Goal: Transaction & Acquisition: Purchase product/service

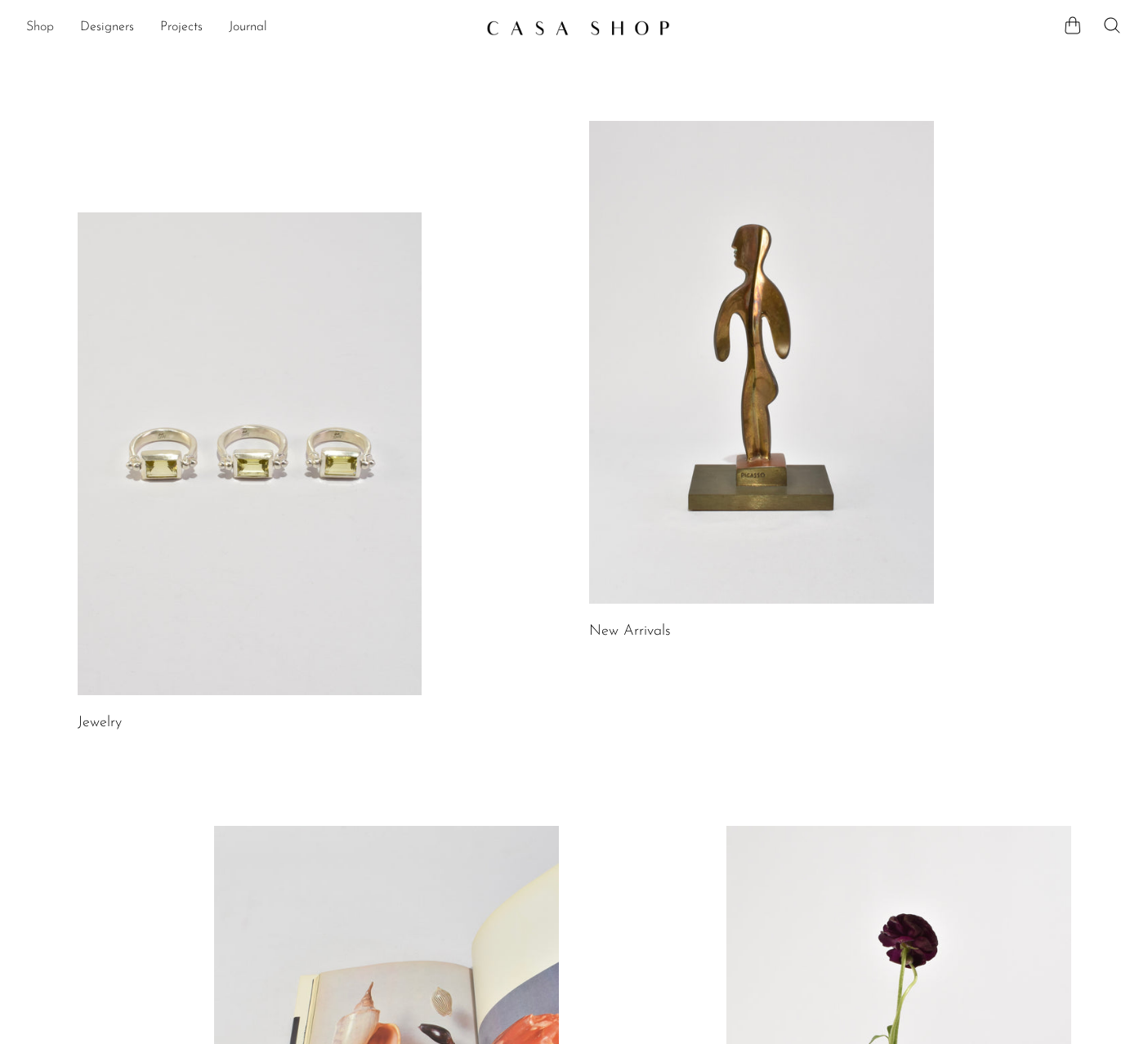
click at [36, 25] on link "Shop" at bounding box center [40, 27] width 28 height 21
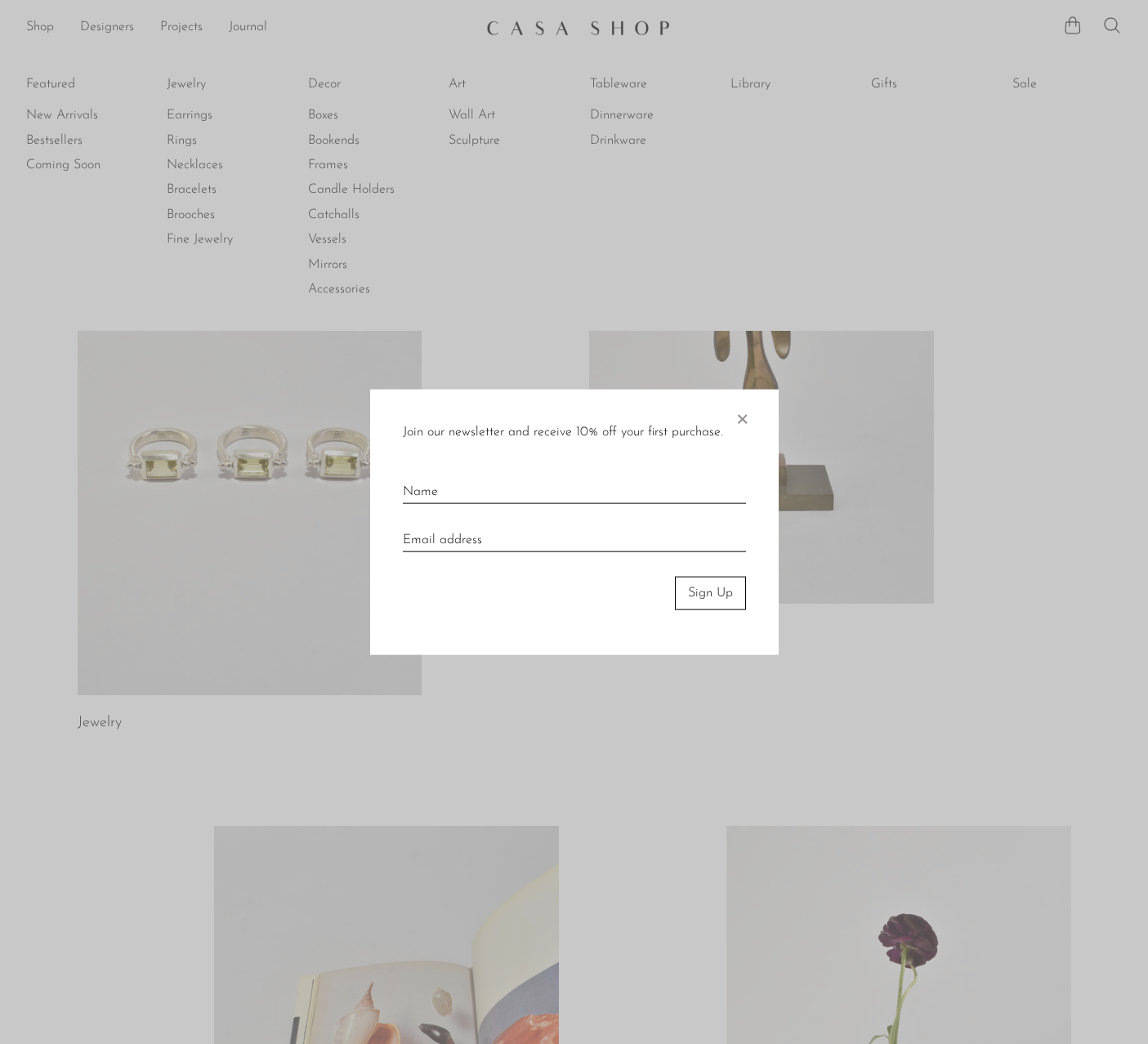
click at [748, 416] on span "×" at bounding box center [741, 416] width 16 height 52
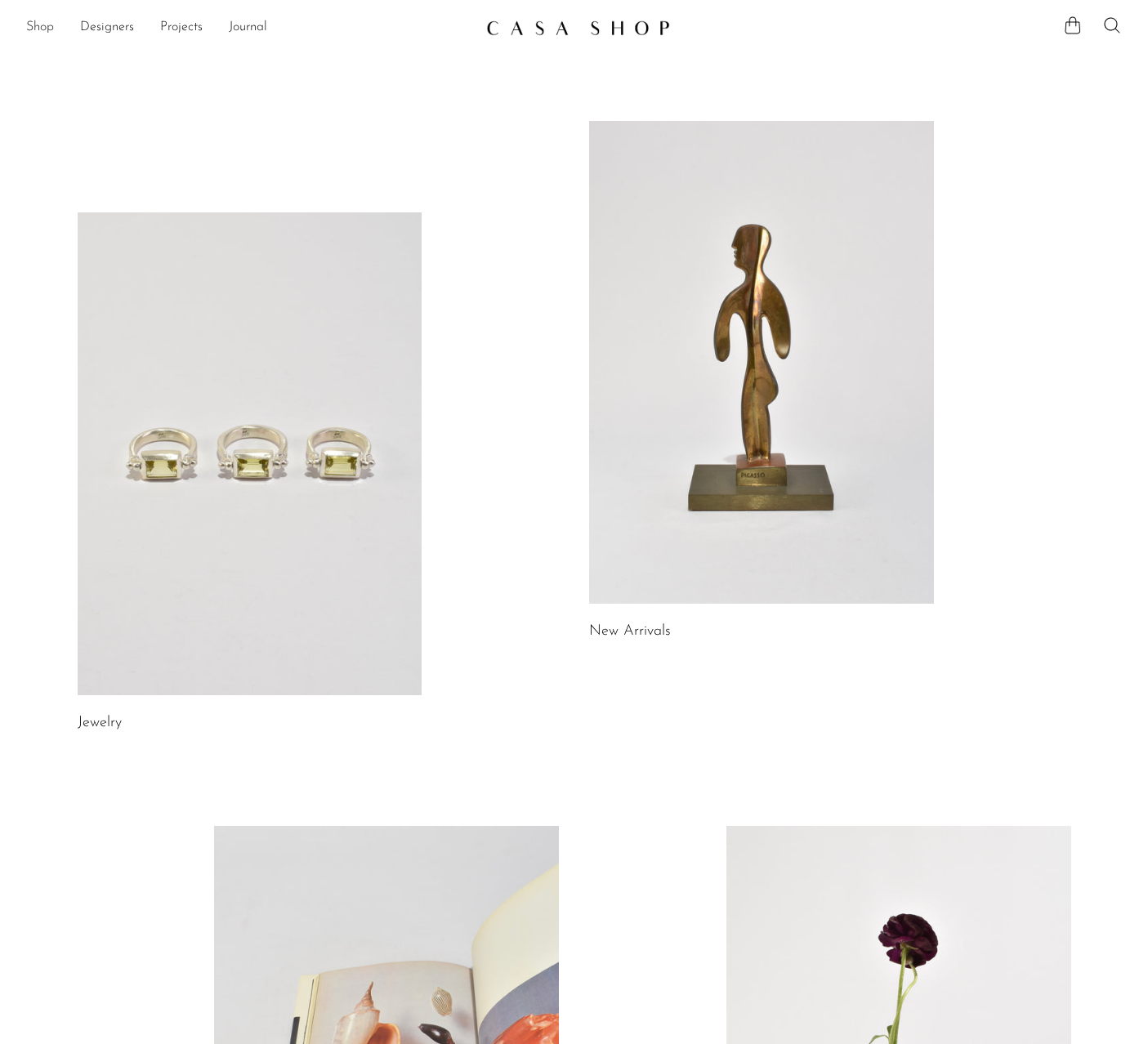
click at [40, 29] on link "Shop" at bounding box center [40, 27] width 28 height 21
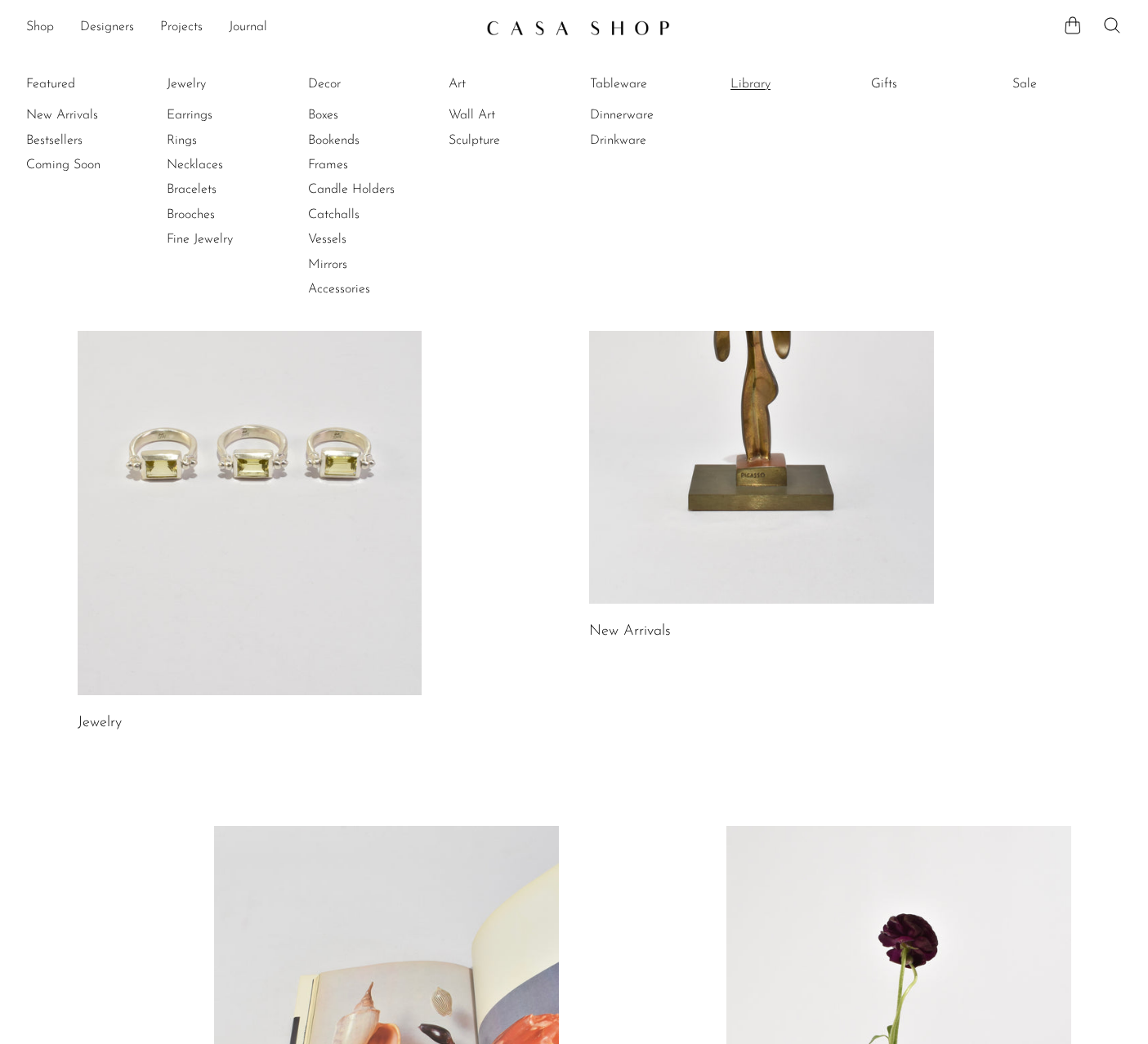
click at [743, 82] on link "Library" at bounding box center [792, 83] width 122 height 18
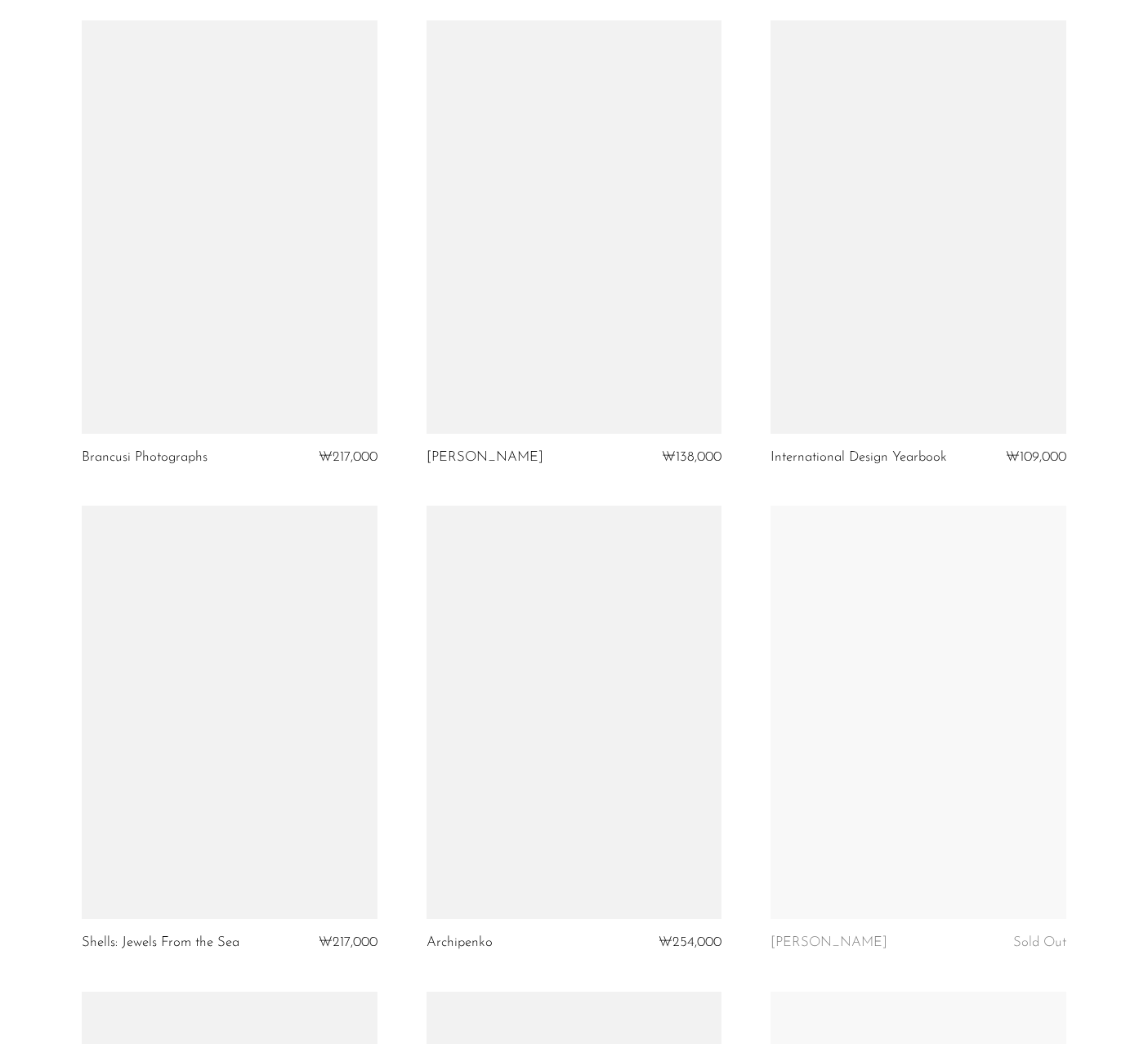
scroll to position [3673, 0]
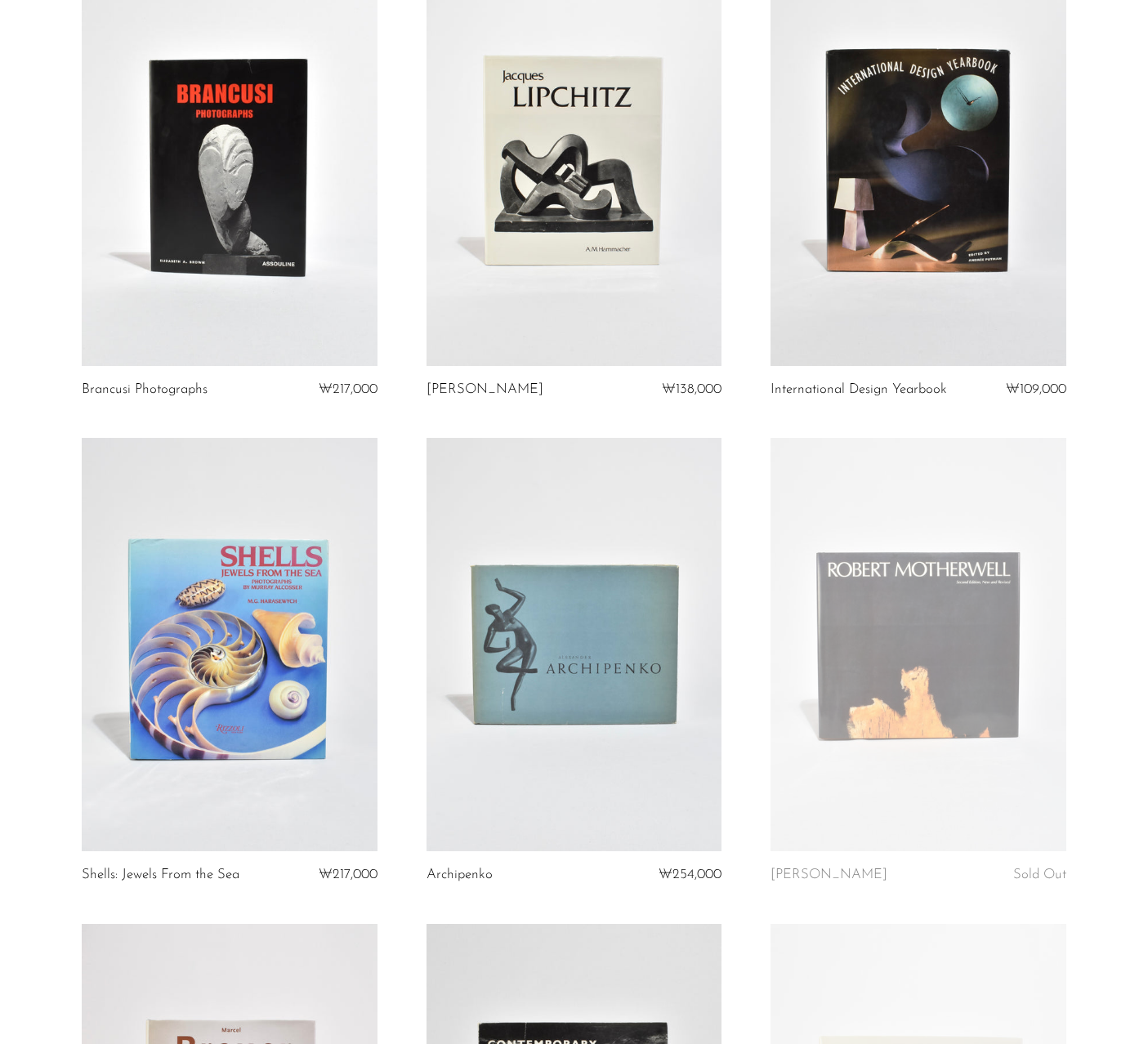
click at [177, 667] on link at bounding box center [229, 645] width 295 height 413
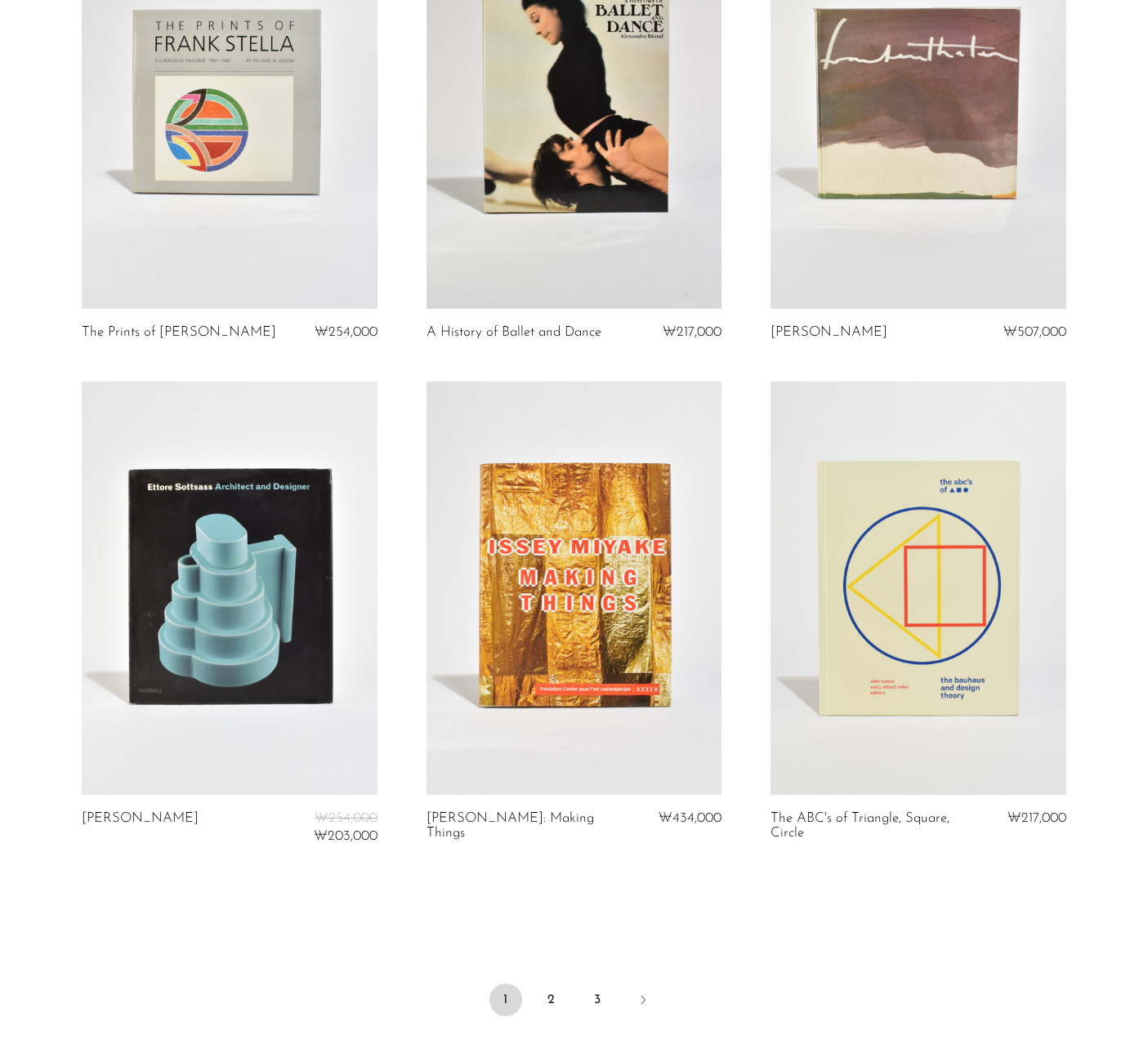
scroll to position [5329, 0]
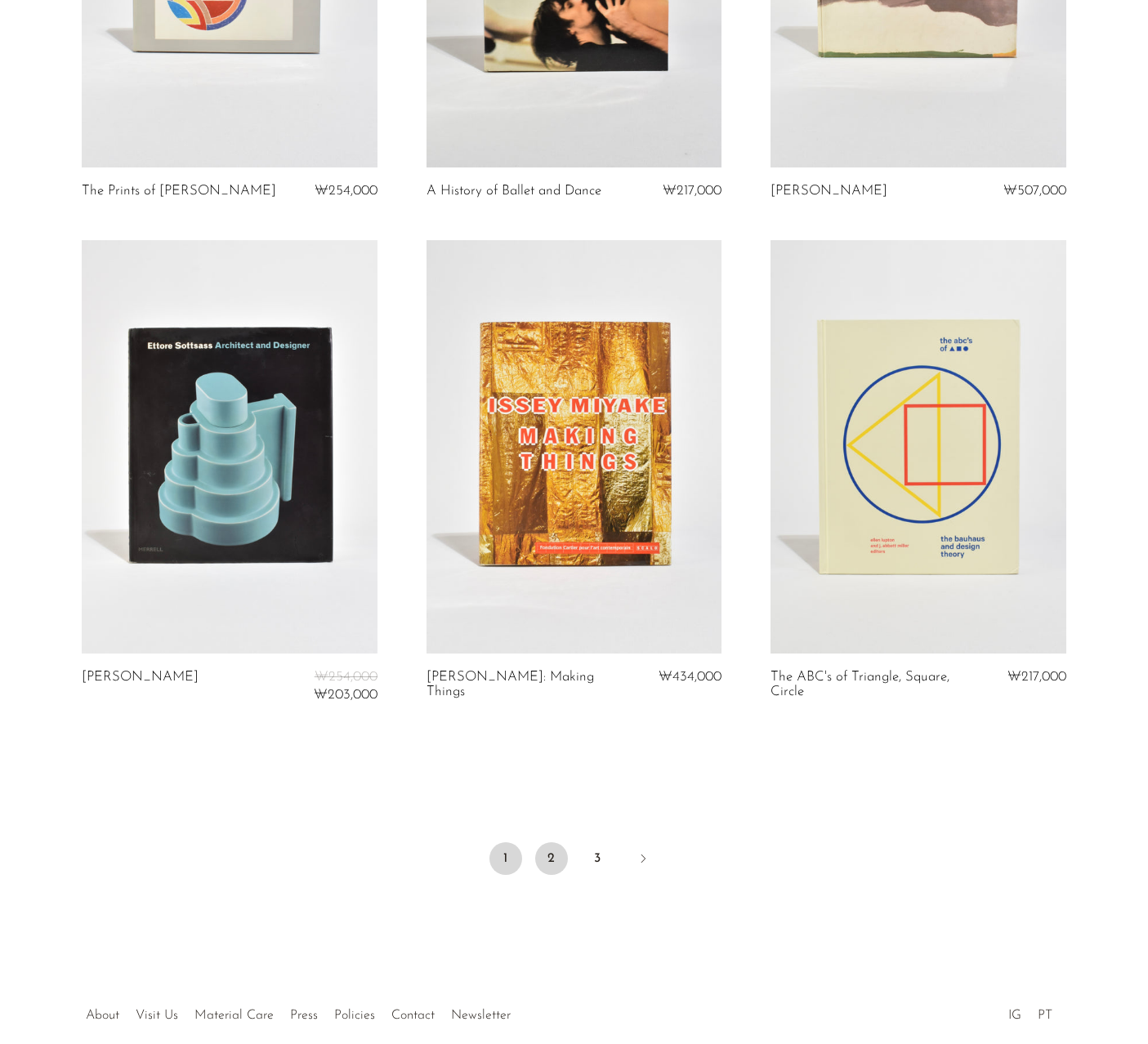
click at [549, 852] on link "2" at bounding box center [552, 858] width 33 height 33
click at [601, 861] on link "3" at bounding box center [597, 858] width 33 height 33
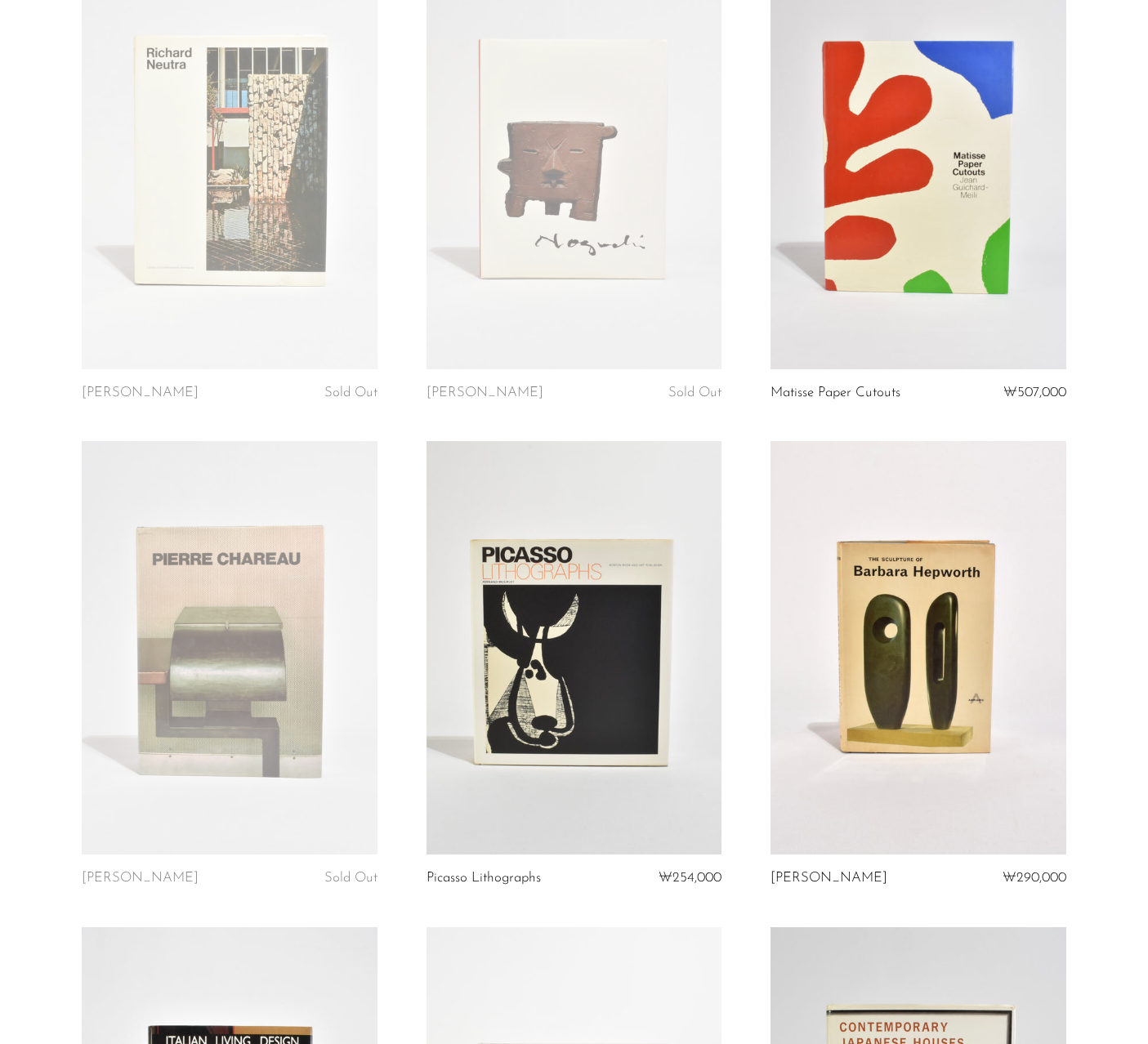
scroll to position [196, 0]
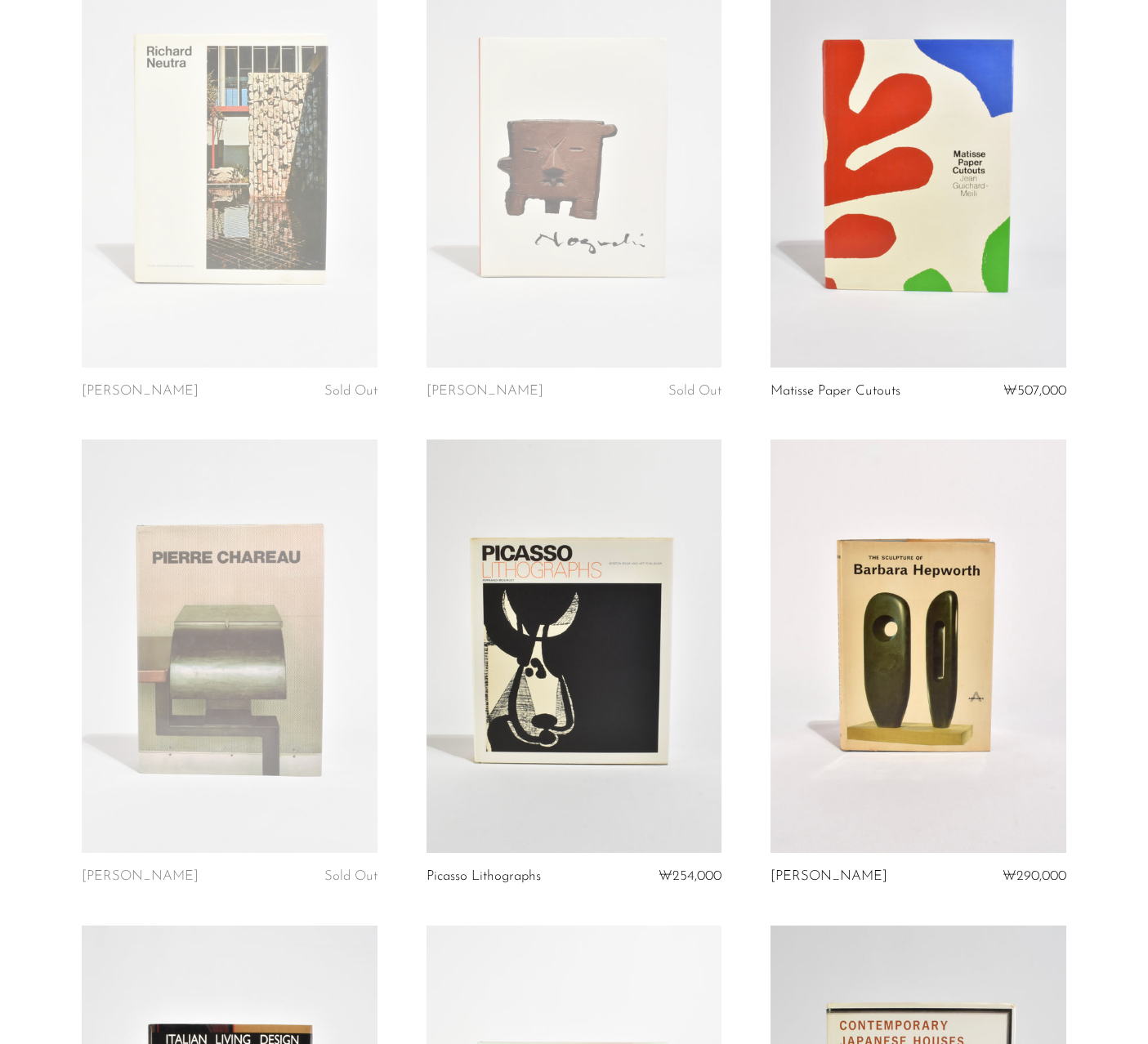
click at [868, 320] on link at bounding box center [918, 161] width 295 height 413
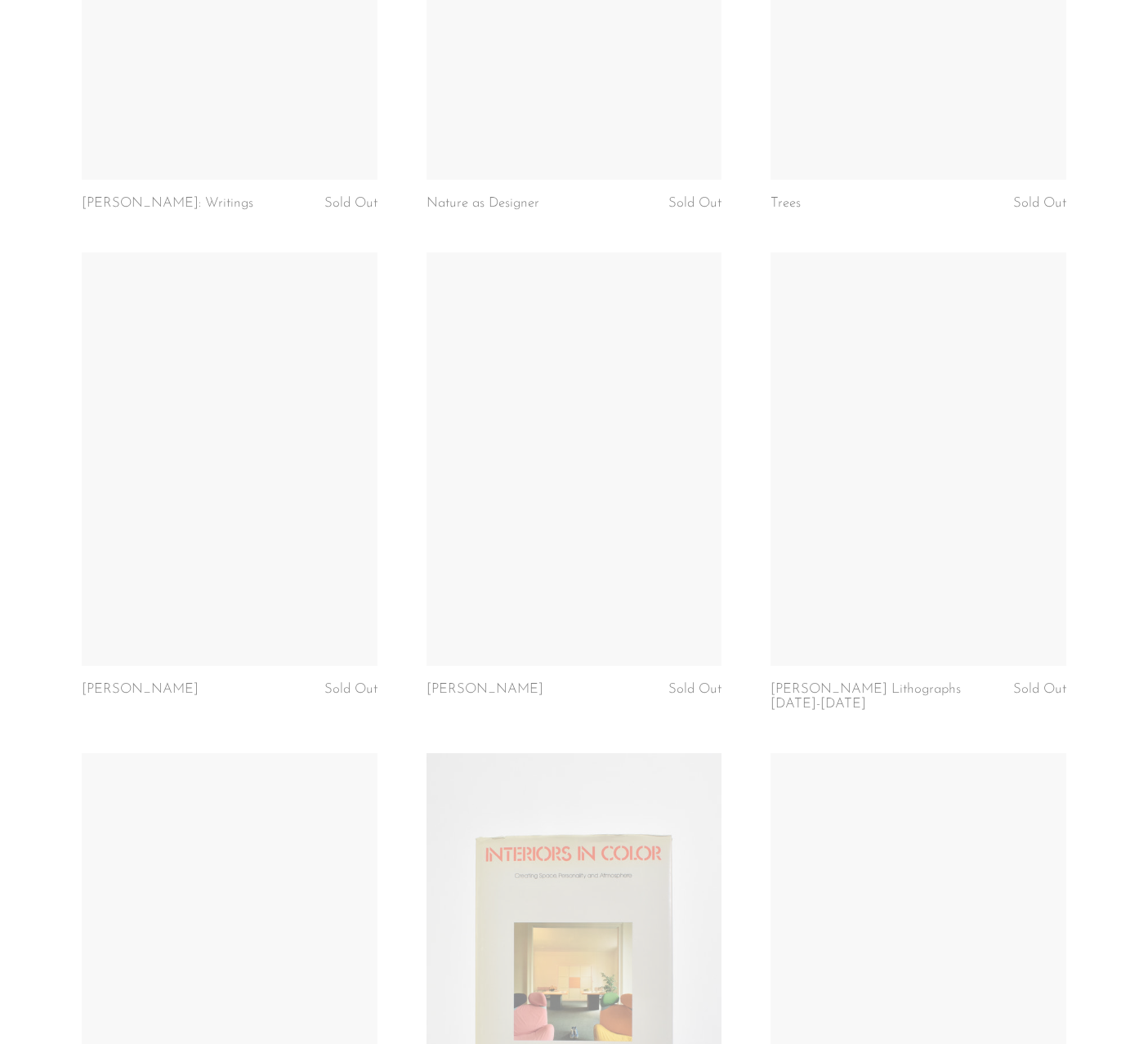
scroll to position [3085, 0]
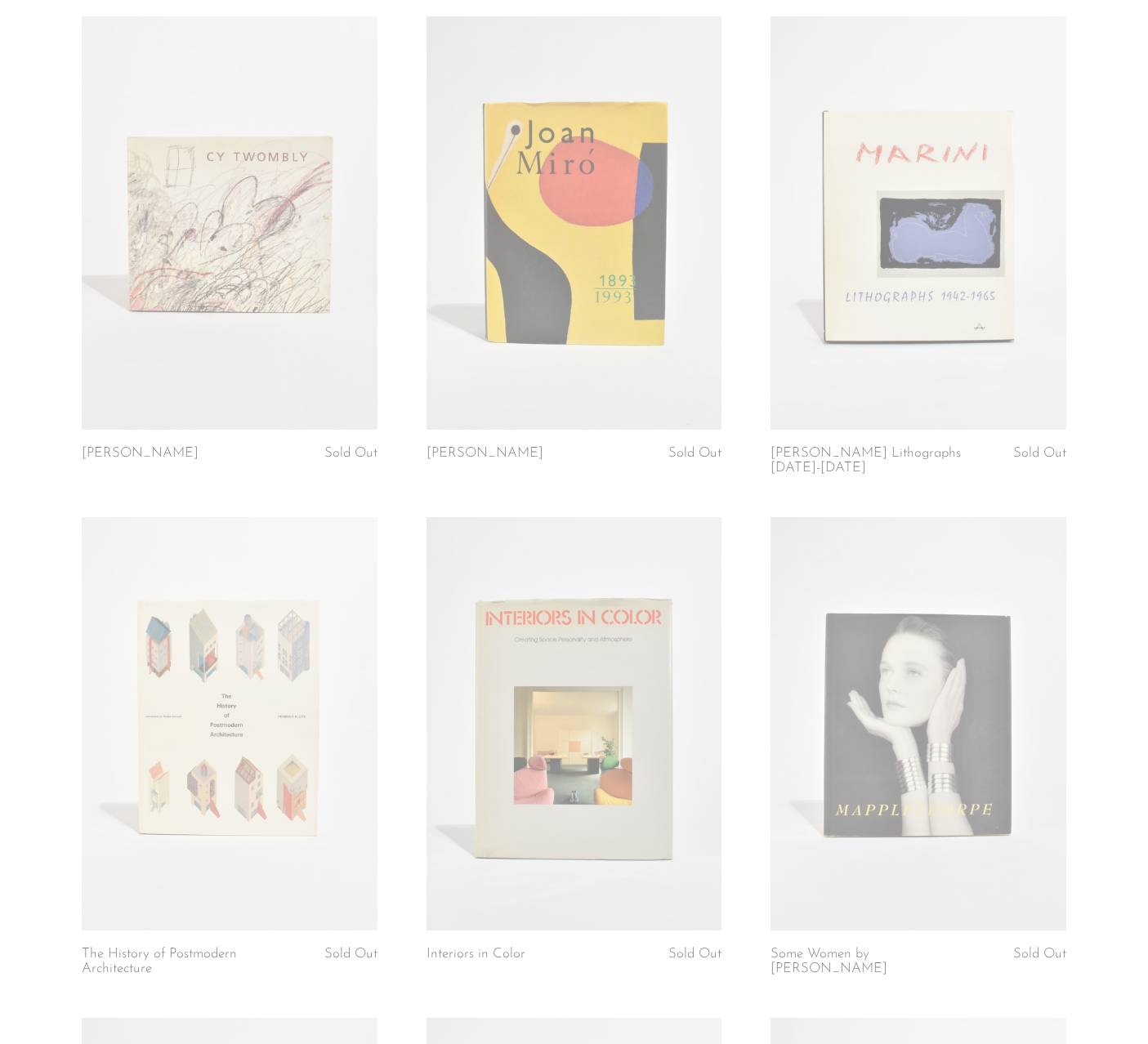
click at [944, 162] on link at bounding box center [918, 222] width 295 height 413
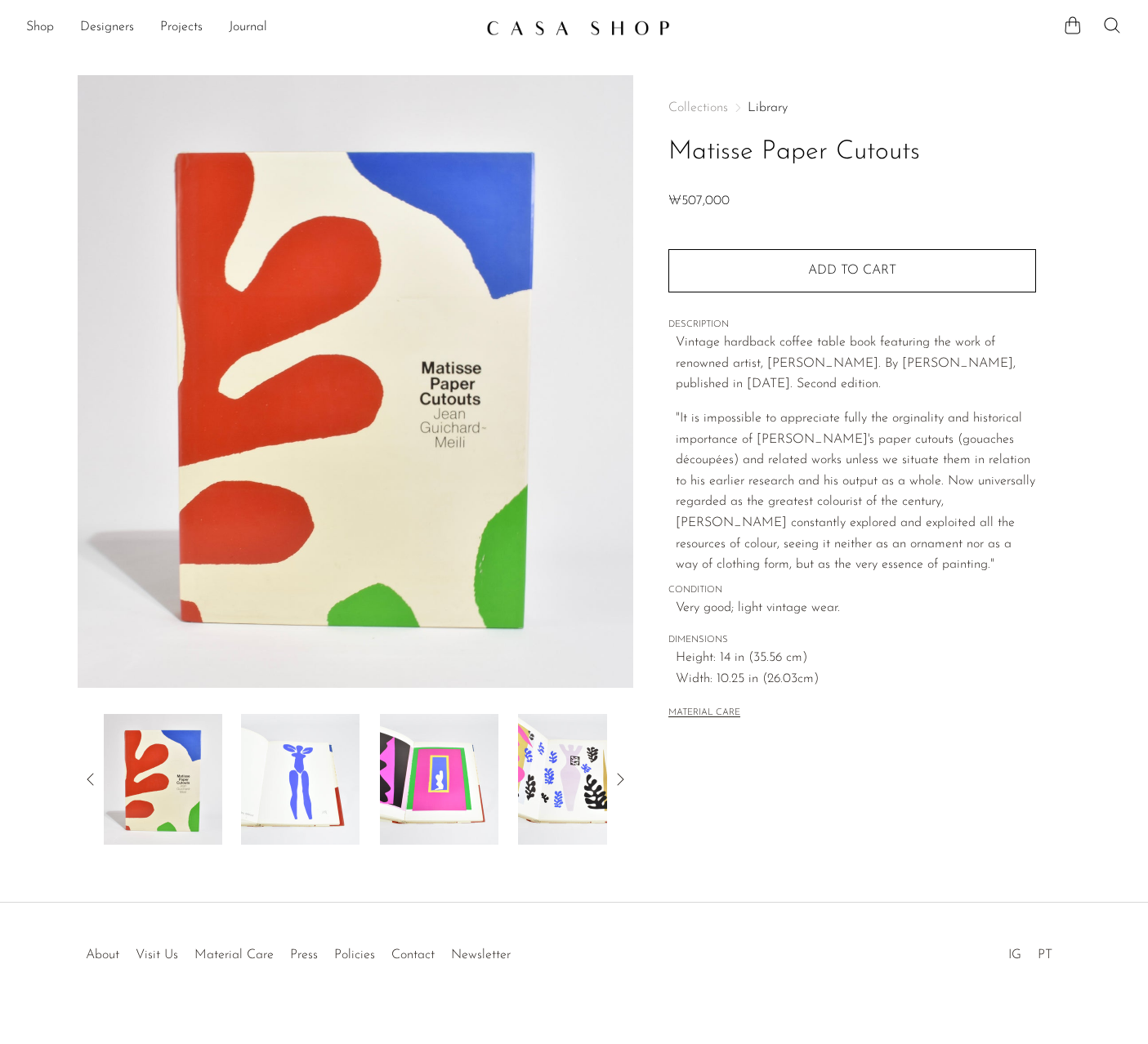
click at [285, 808] on img at bounding box center [300, 779] width 119 height 131
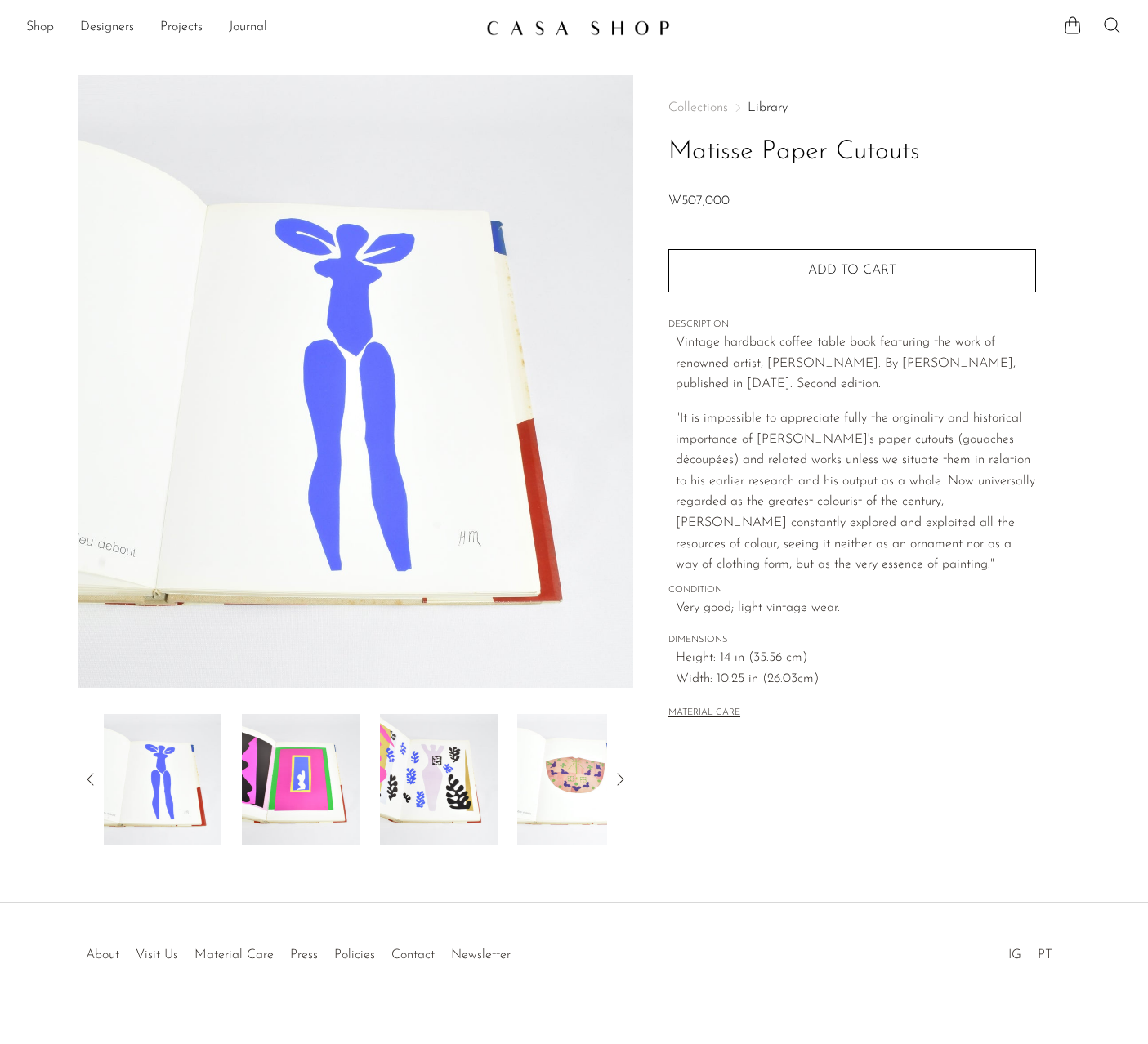
click at [316, 802] on img at bounding box center [301, 779] width 119 height 131
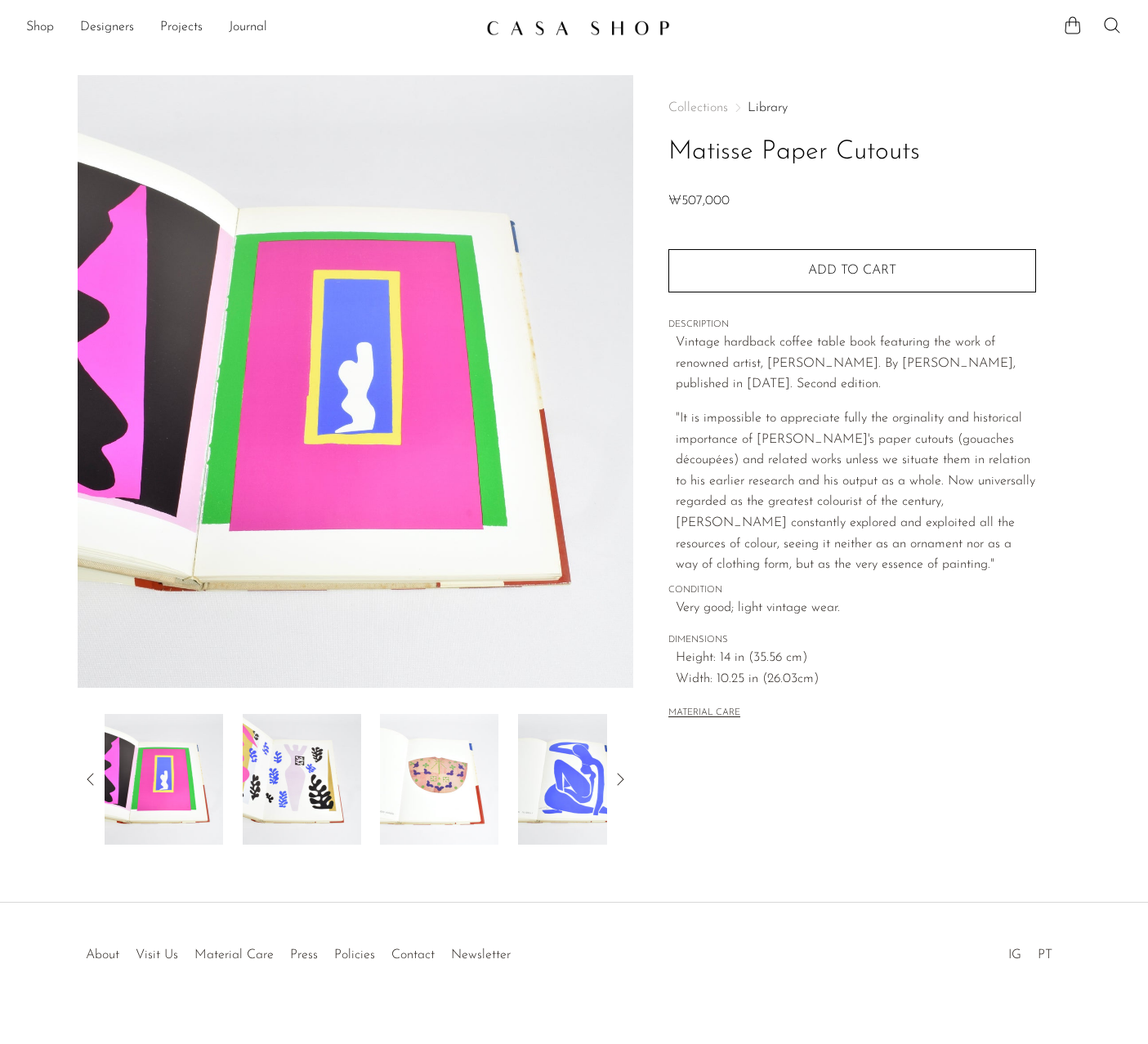
click at [340, 800] on img at bounding box center [302, 779] width 119 height 131
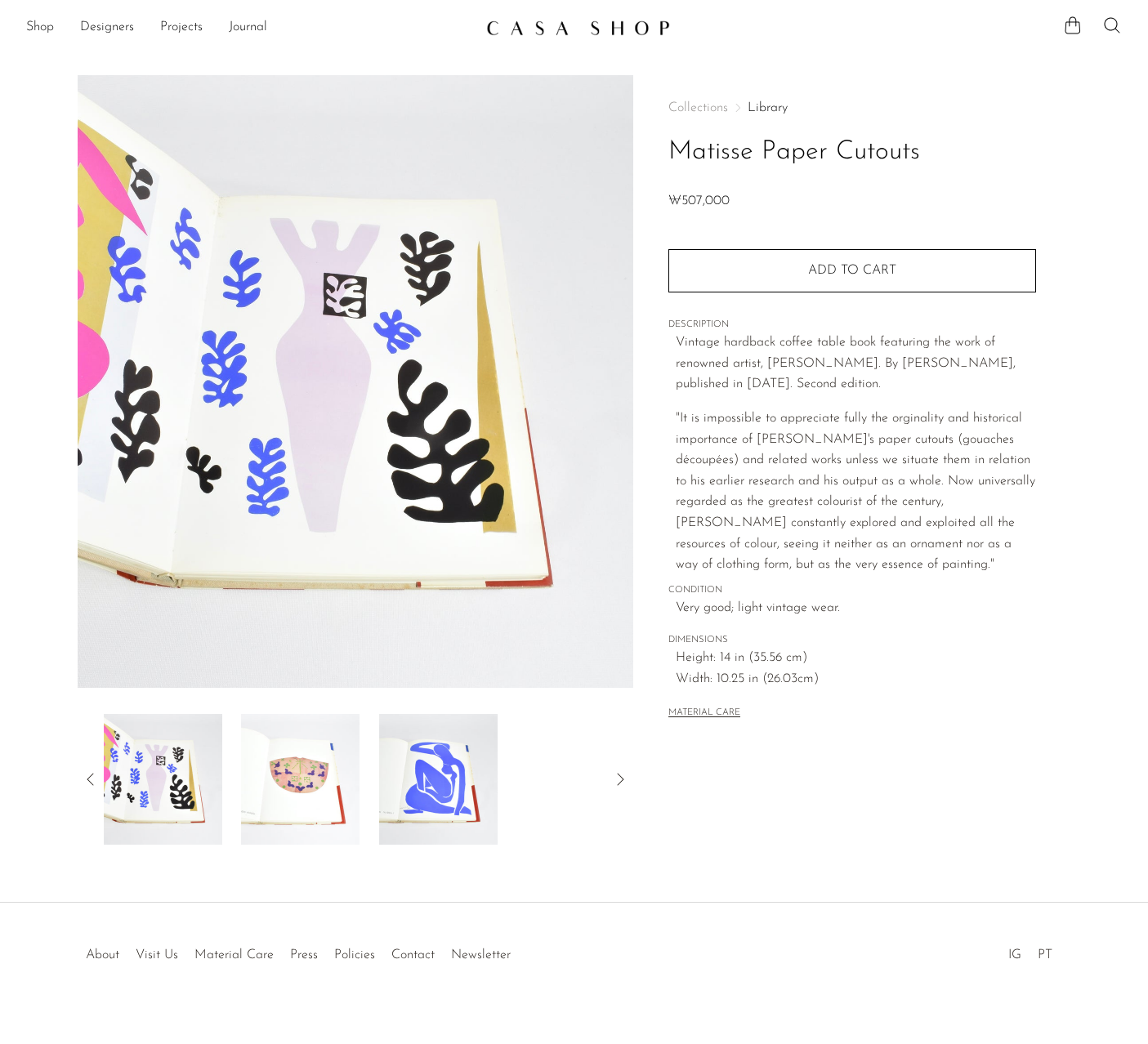
click at [340, 800] on img at bounding box center [301, 779] width 119 height 131
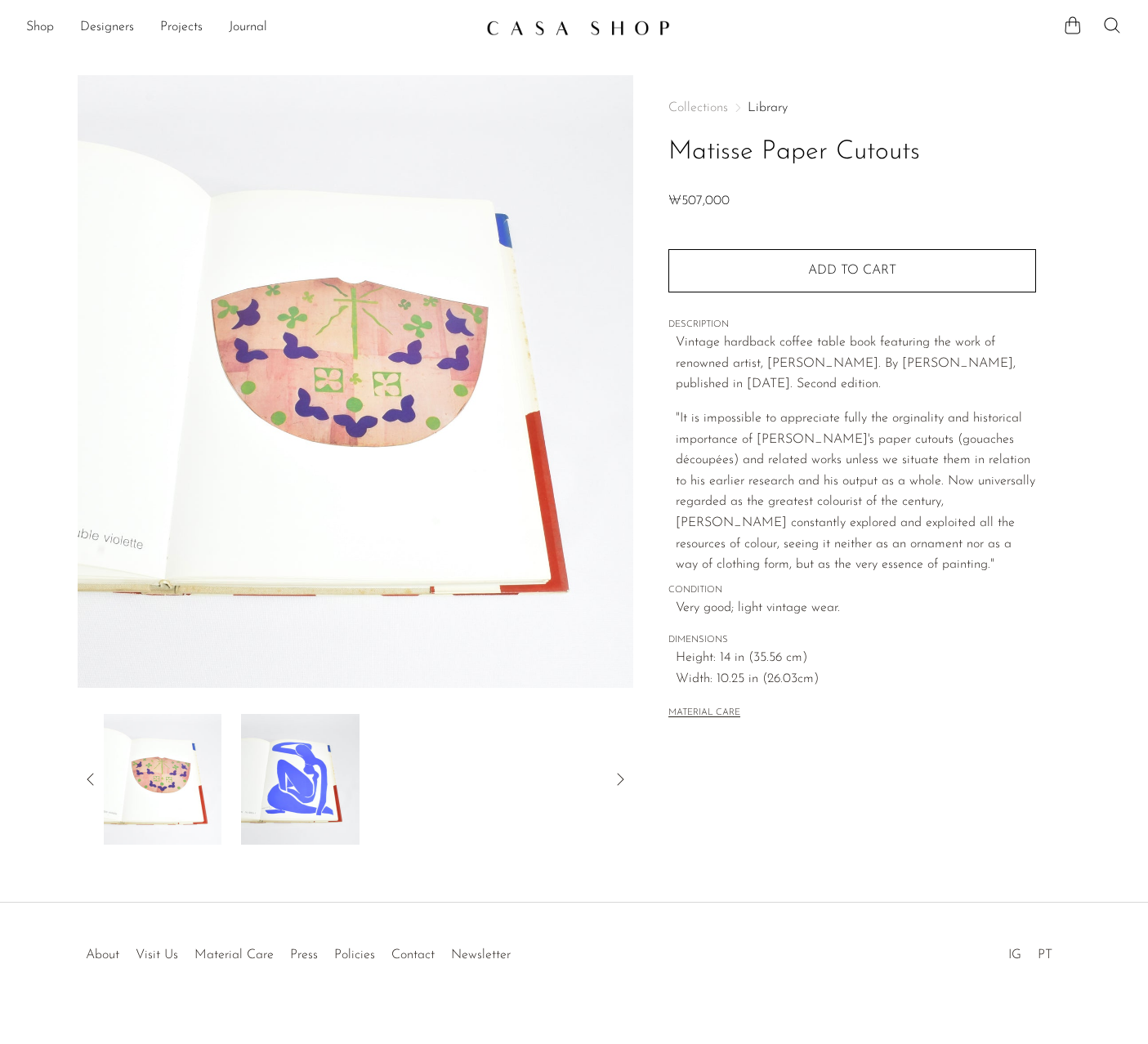
click at [338, 801] on img at bounding box center [300, 779] width 119 height 131
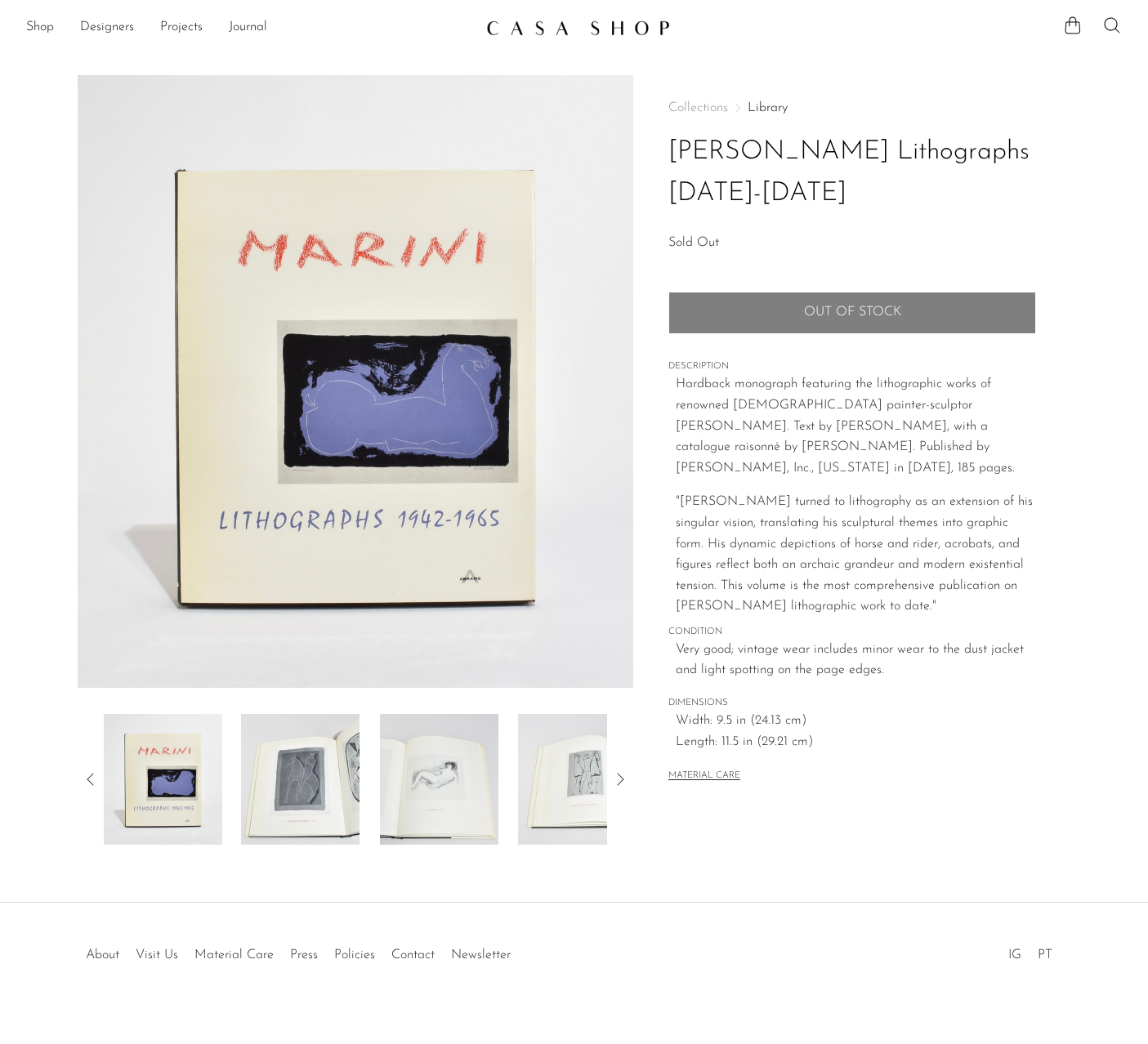
click at [330, 769] on img at bounding box center [300, 779] width 119 height 131
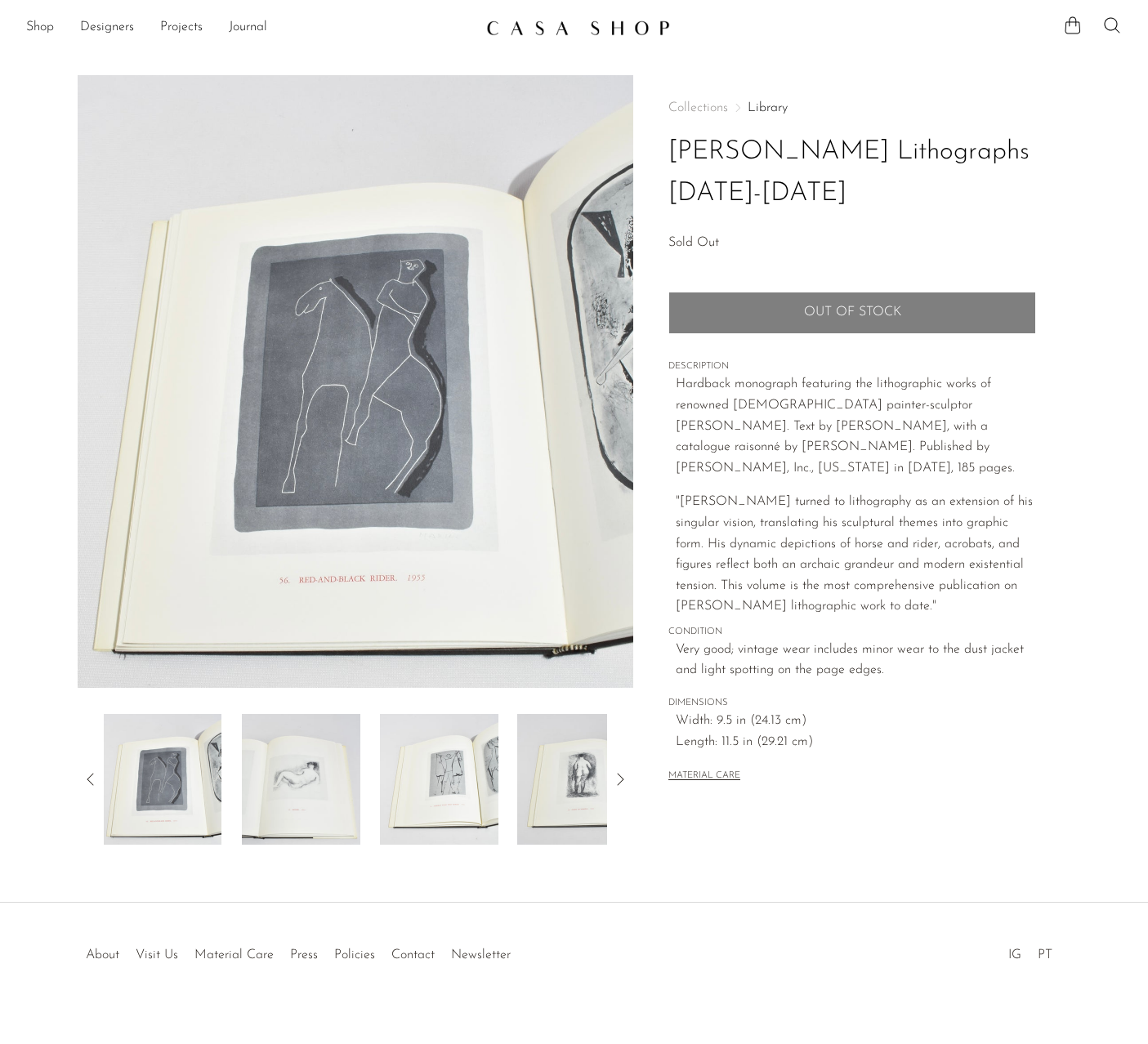
click at [560, 517] on img at bounding box center [355, 381] width 556 height 613
click at [364, 776] on div at bounding box center [355, 779] width 504 height 131
click at [355, 779] on img at bounding box center [301, 779] width 119 height 131
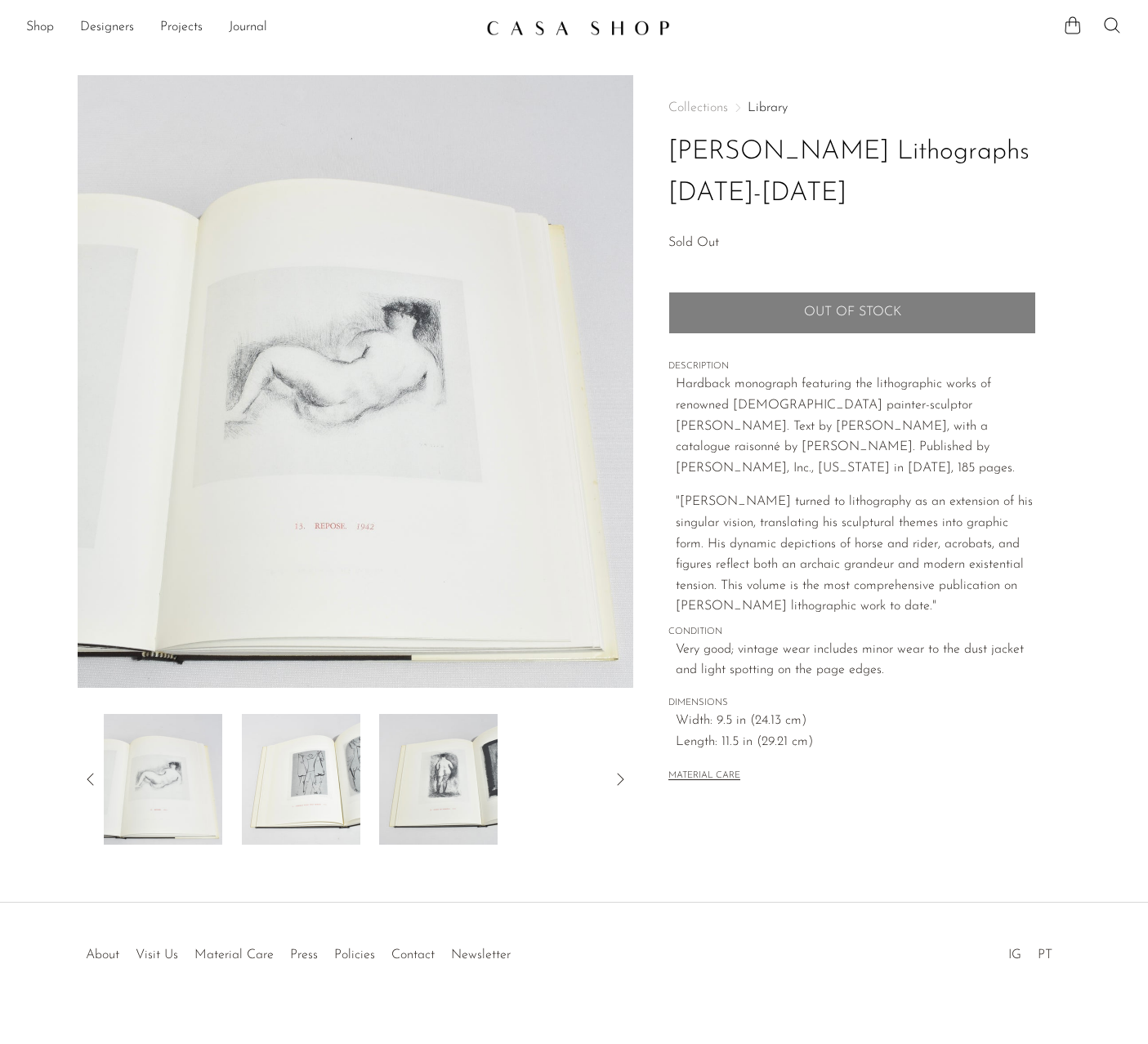
click at [465, 778] on img at bounding box center [439, 779] width 119 height 131
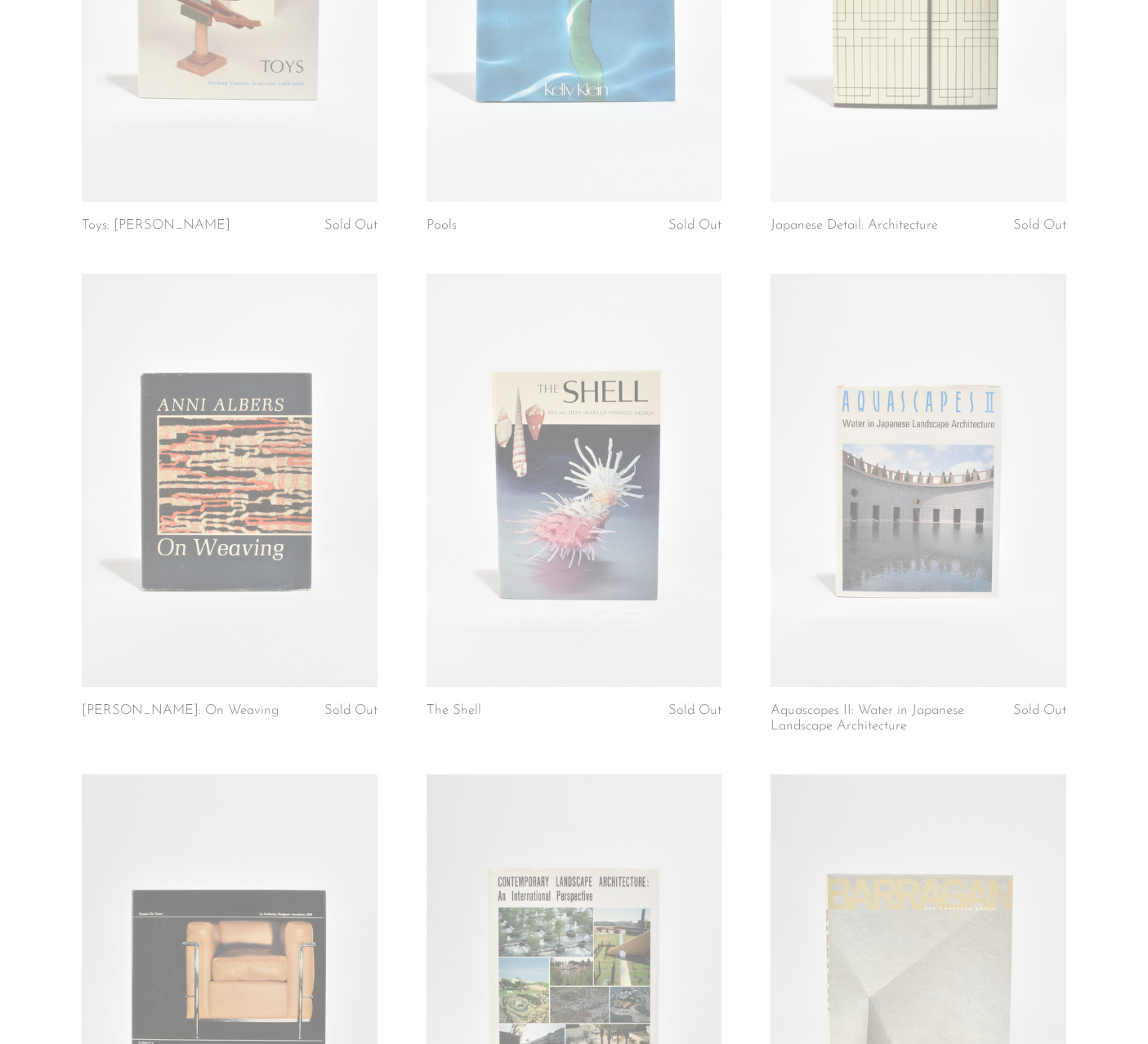
scroll to position [175, 0]
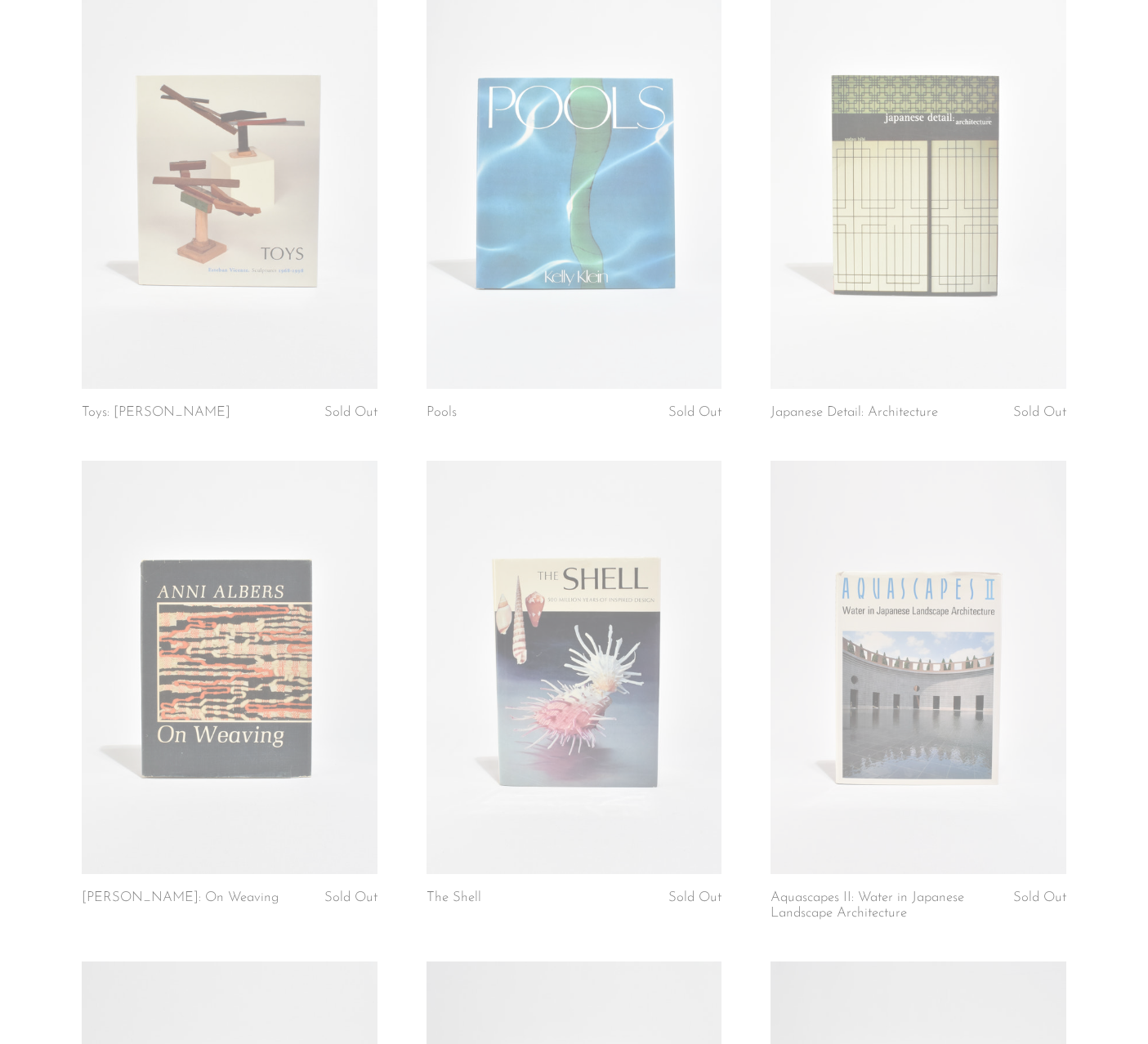
click at [682, 621] on link at bounding box center [574, 667] width 295 height 413
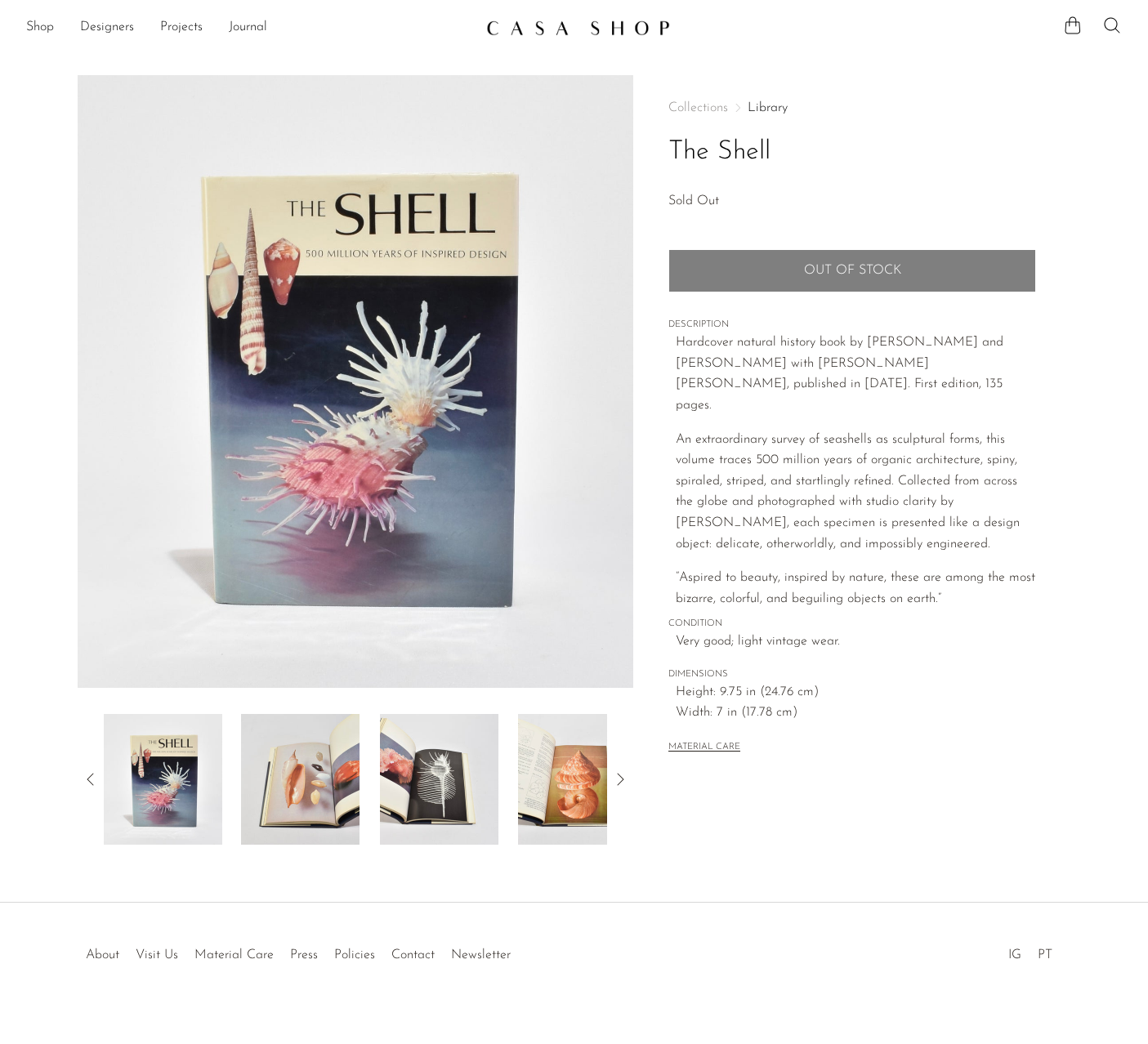
click at [309, 795] on img at bounding box center [300, 779] width 119 height 131
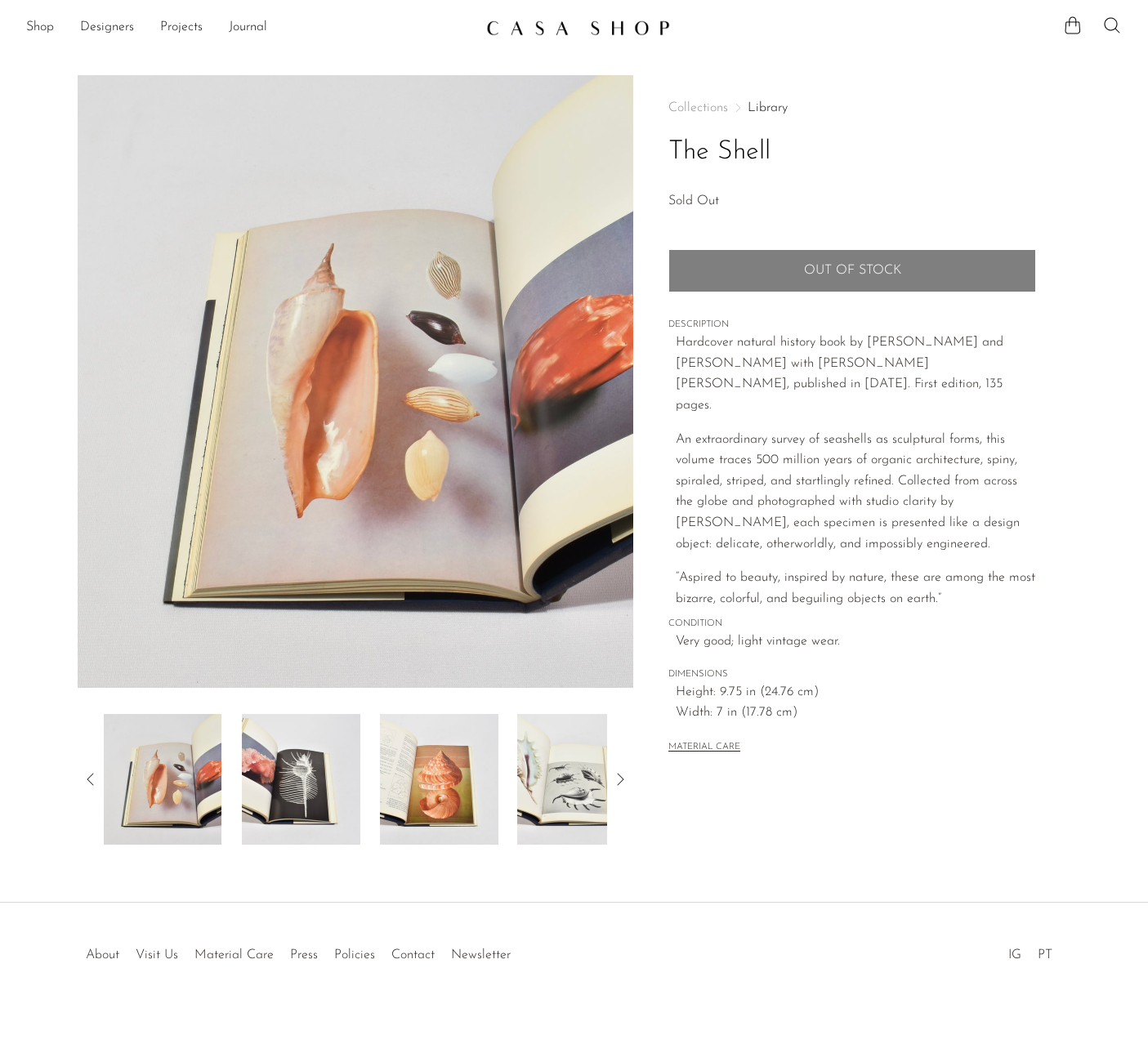
click at [417, 799] on img at bounding box center [439, 779] width 119 height 131
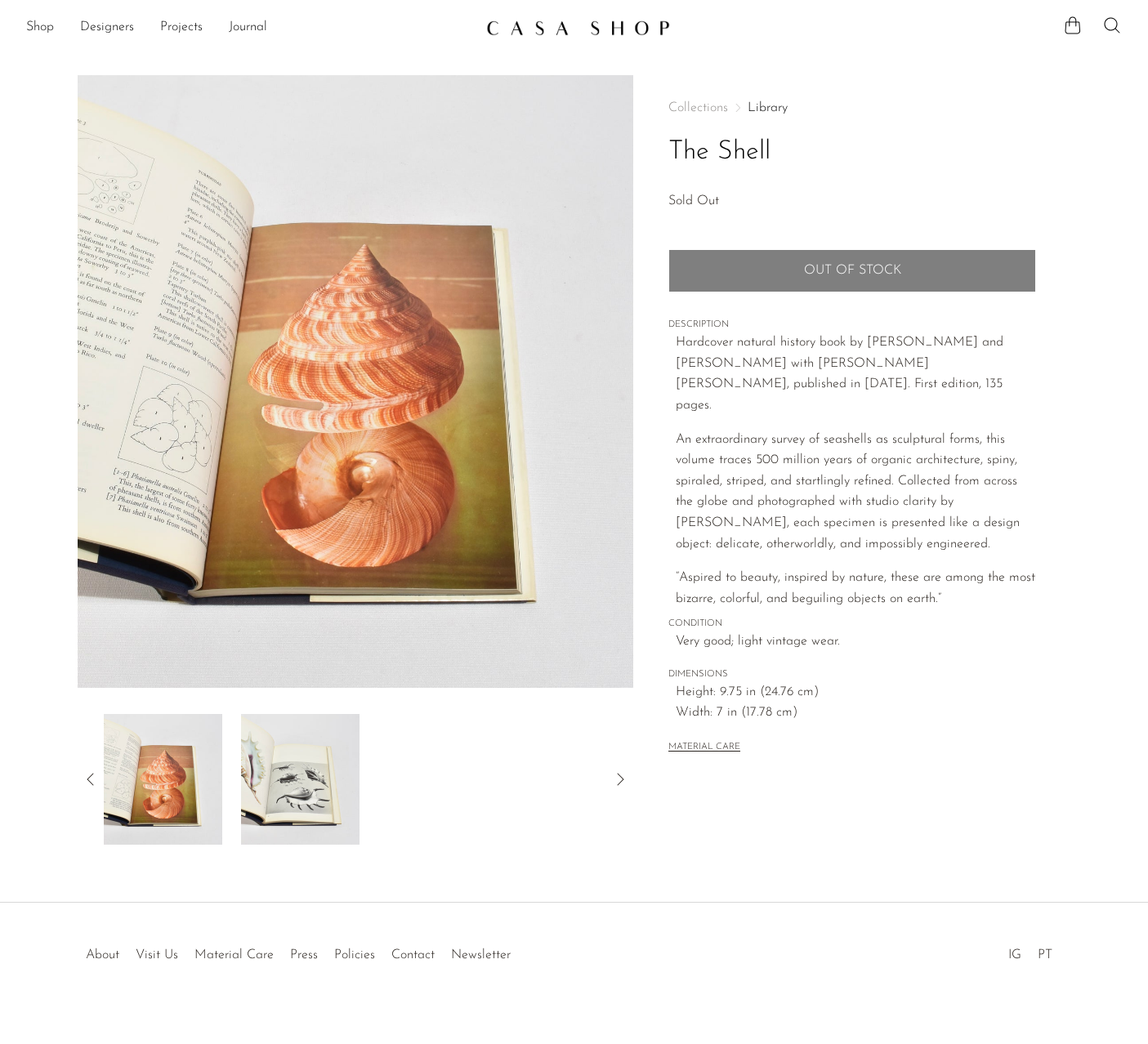
click at [290, 794] on img at bounding box center [300, 779] width 119 height 131
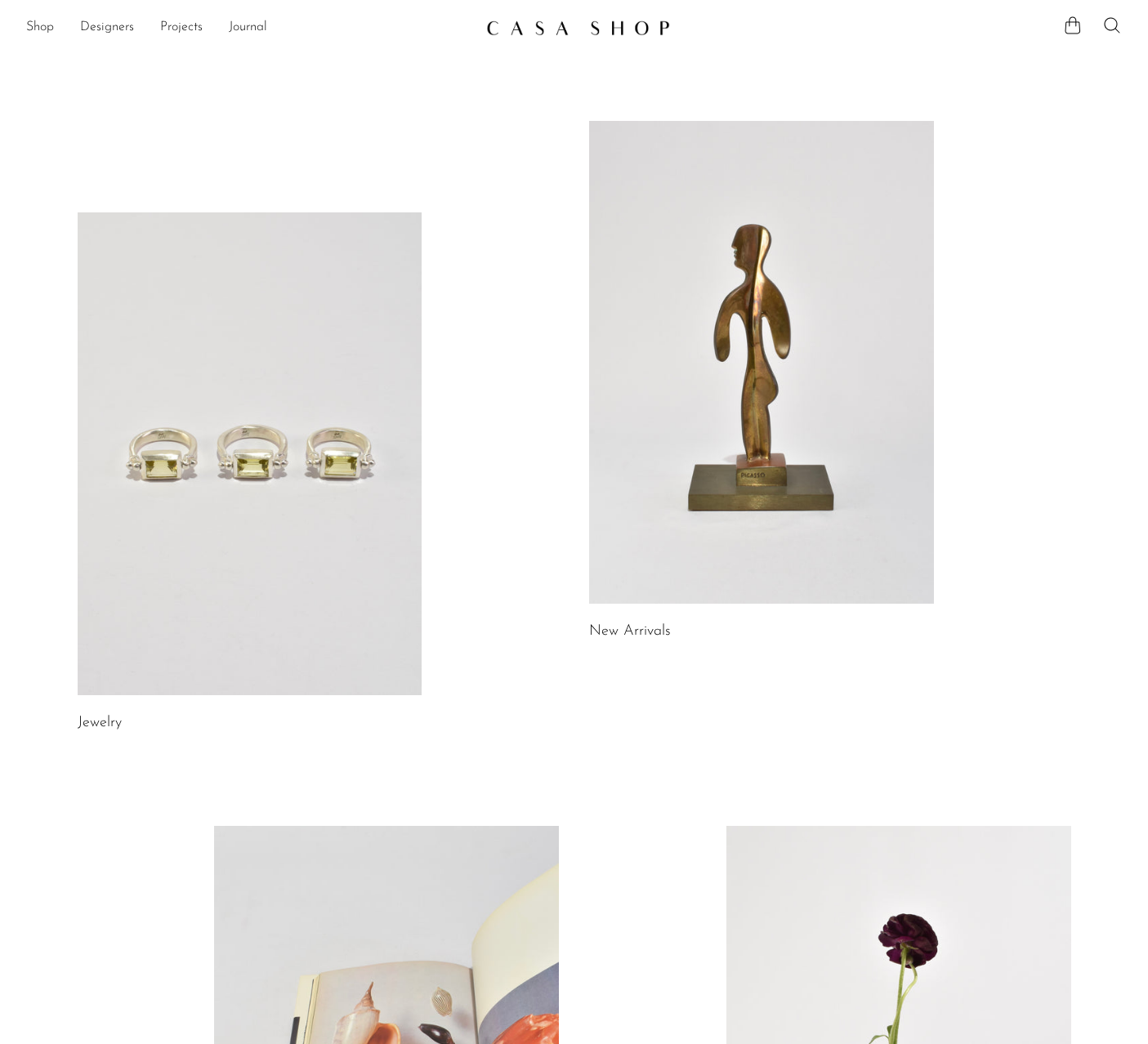
scroll to position [544, 0]
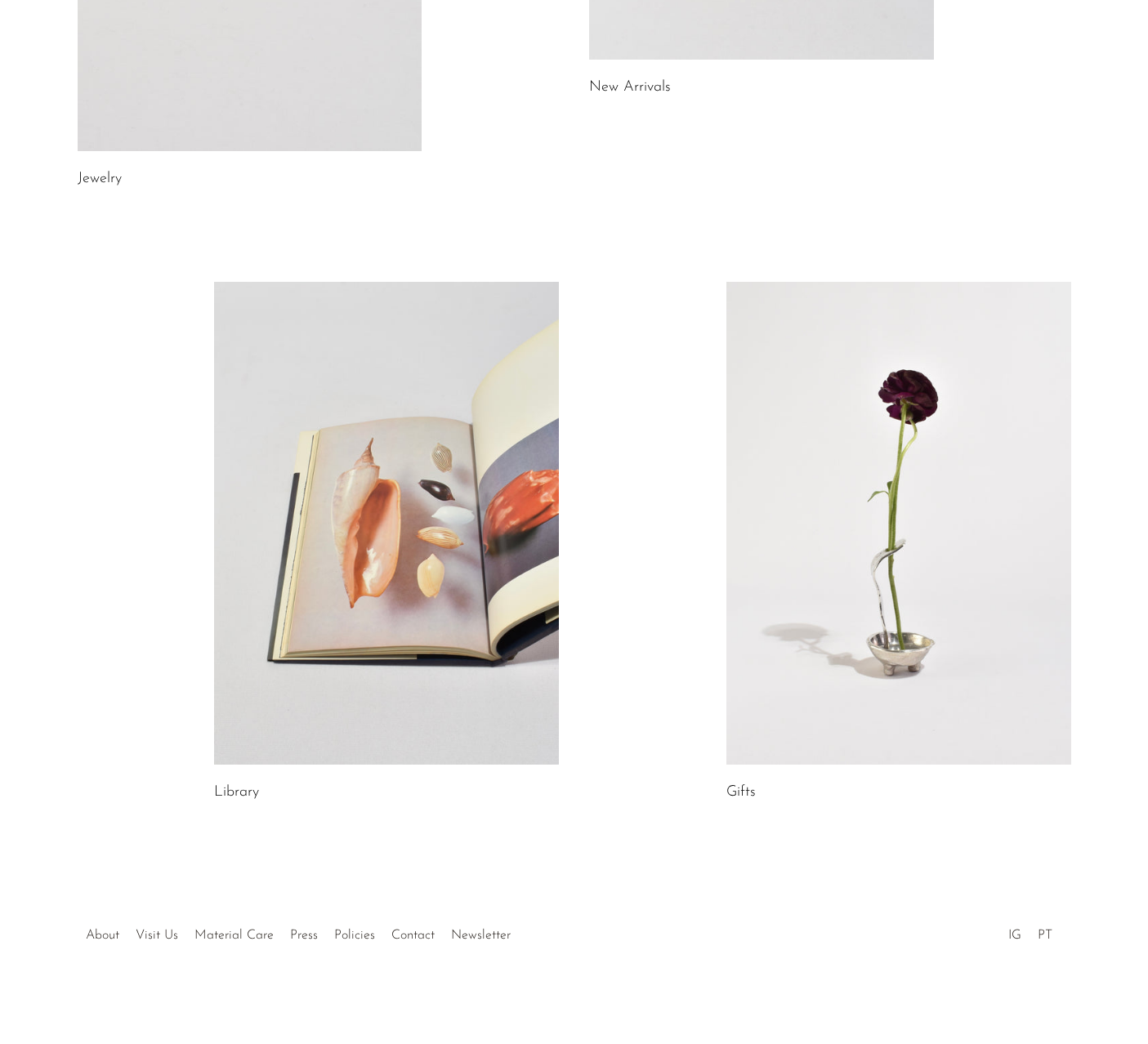
click at [408, 668] on link at bounding box center [386, 523] width 345 height 483
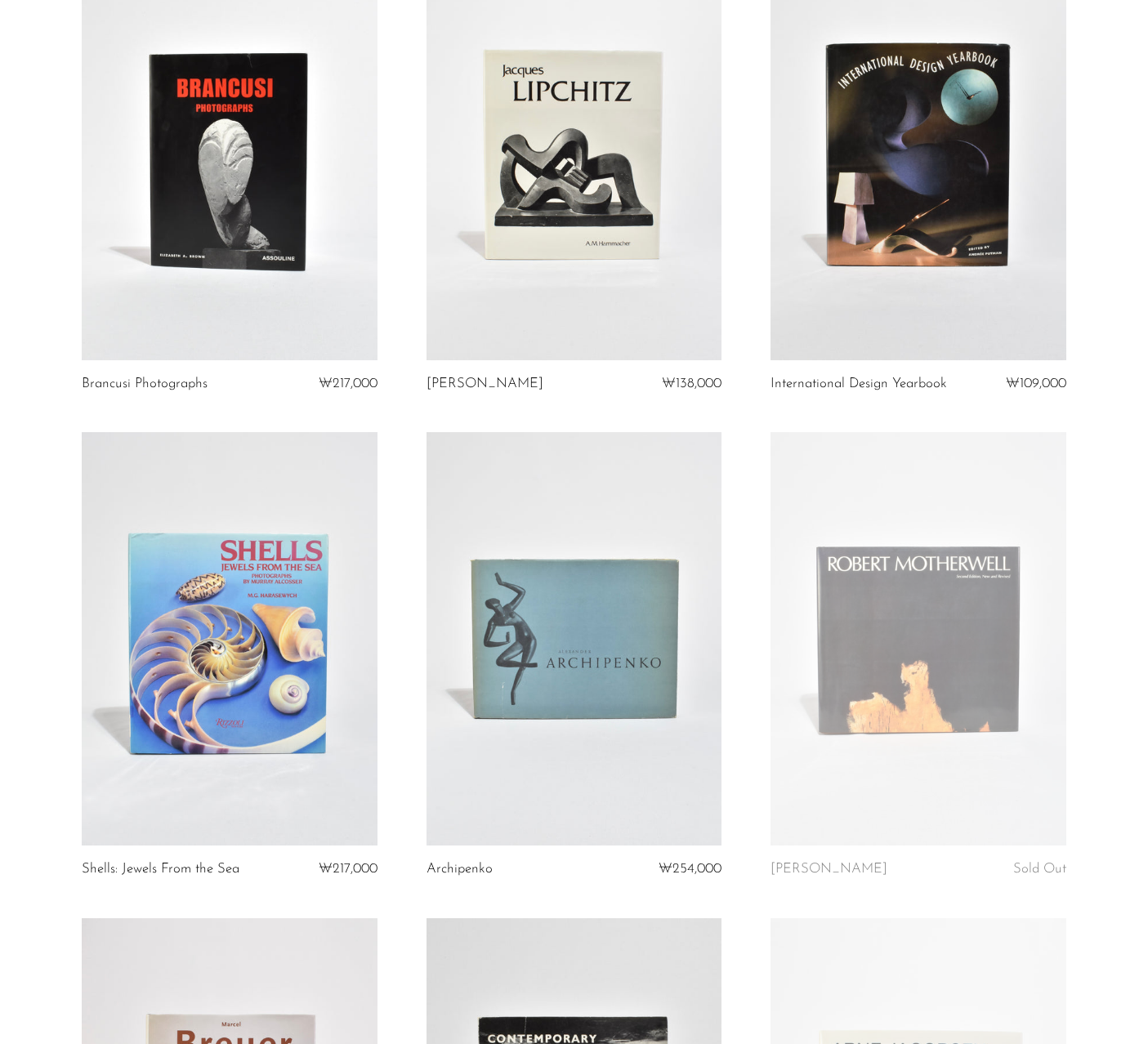
scroll to position [3680, 0]
click at [350, 647] on link at bounding box center [229, 638] width 295 height 413
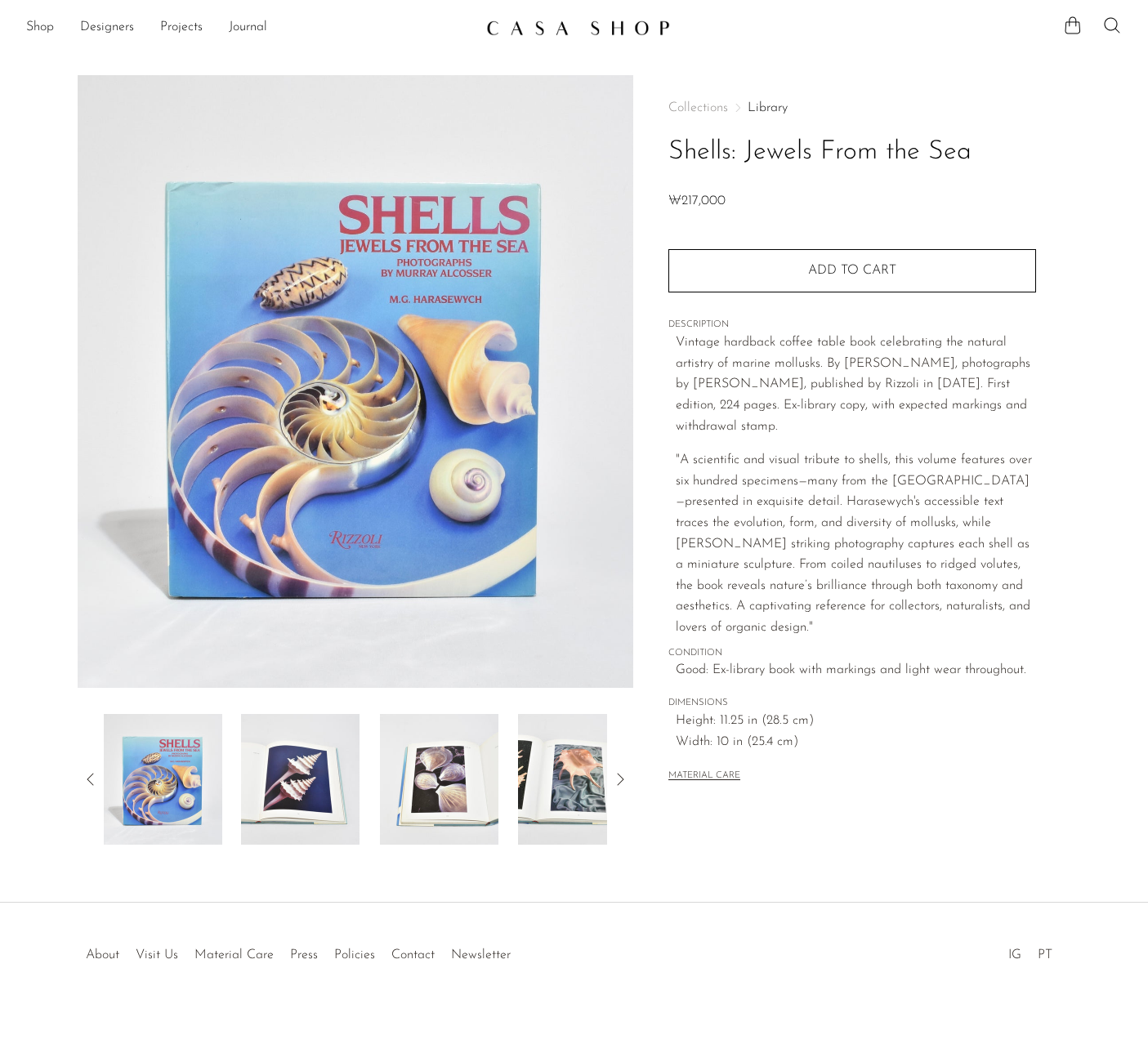
click at [337, 393] on img at bounding box center [355, 381] width 556 height 613
click at [305, 803] on img at bounding box center [300, 779] width 119 height 131
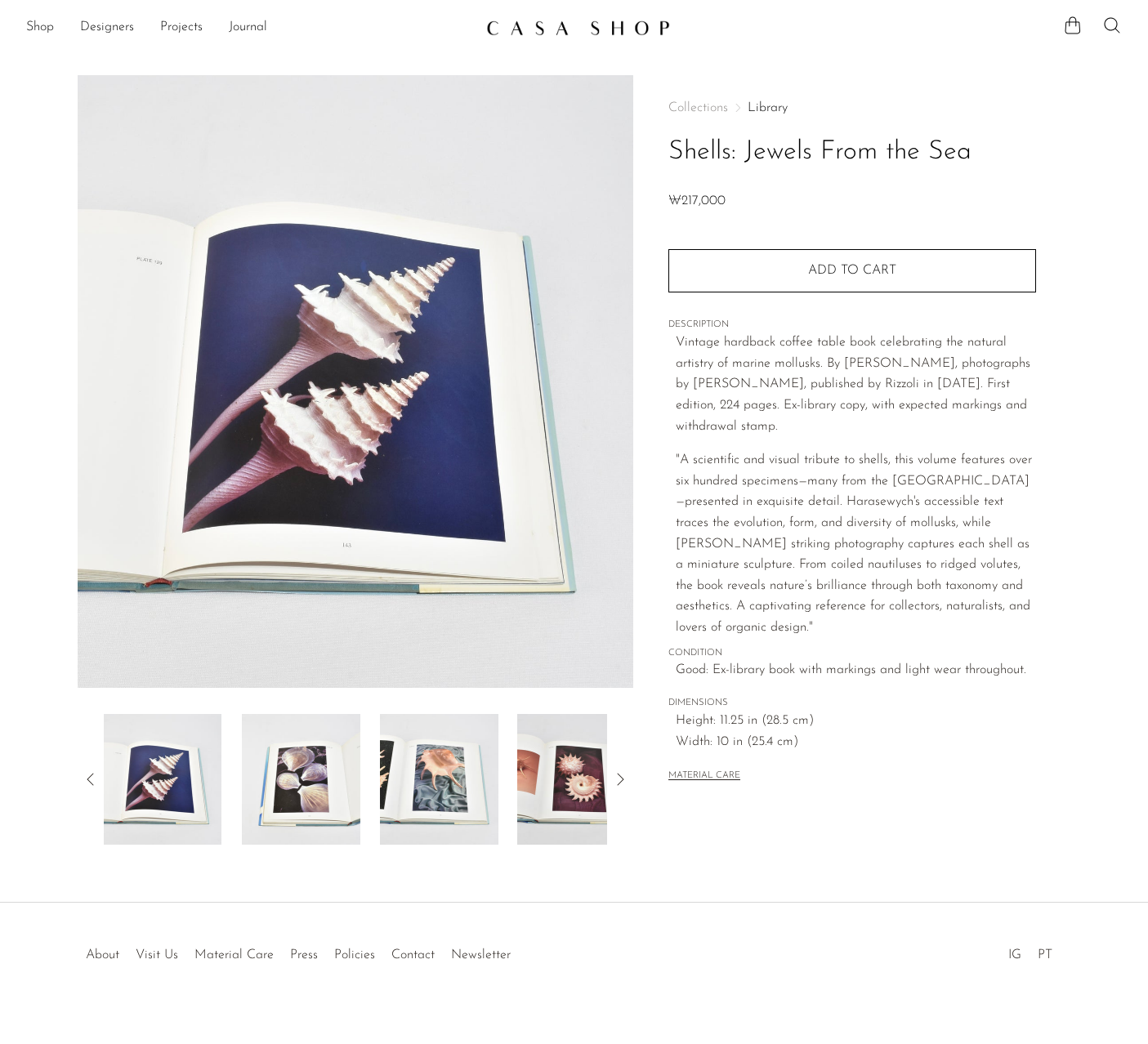
click at [343, 794] on img at bounding box center [301, 779] width 119 height 131
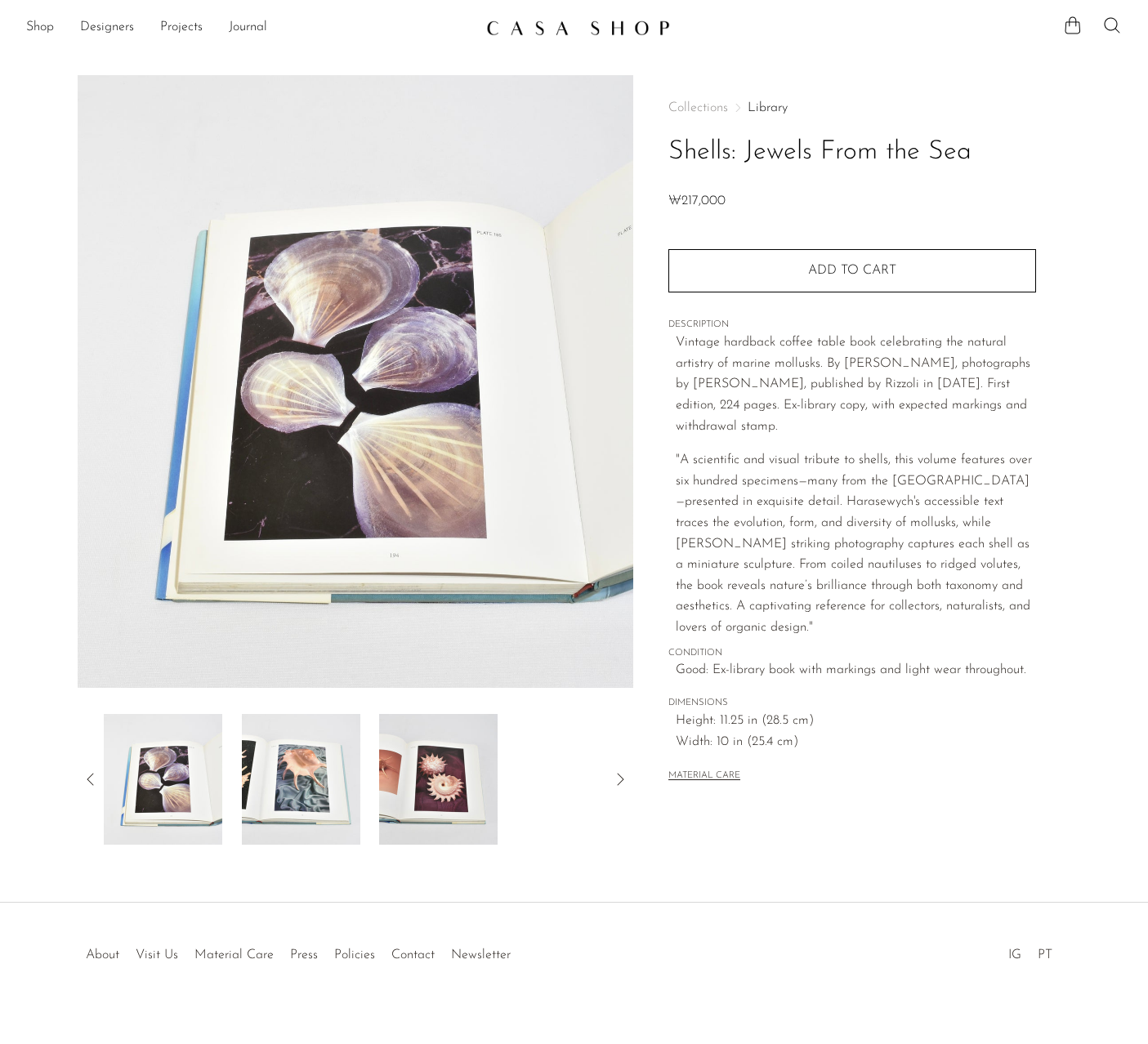
click at [348, 789] on img at bounding box center [300, 779] width 119 height 131
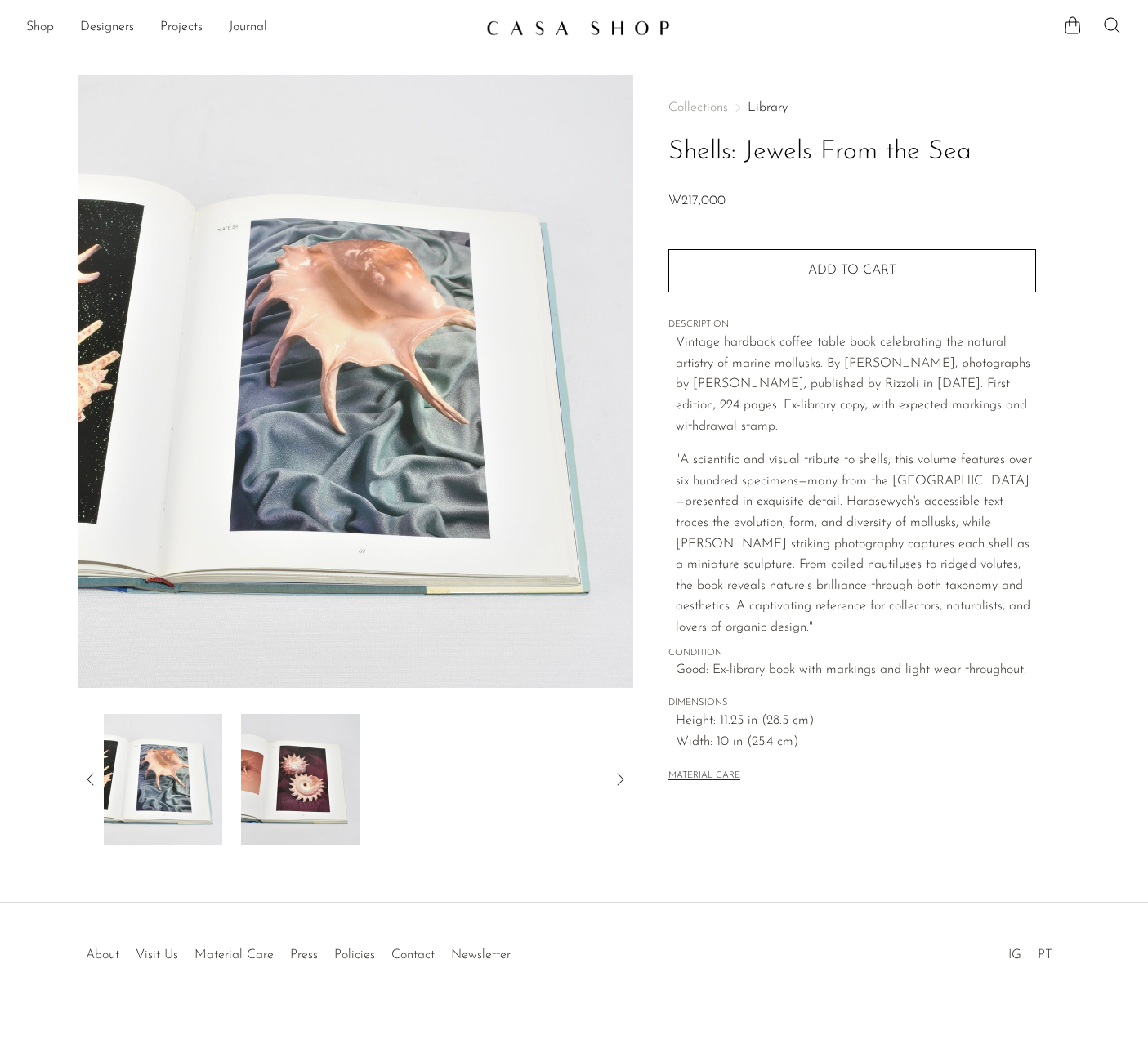
click at [333, 789] on img at bounding box center [300, 779] width 119 height 131
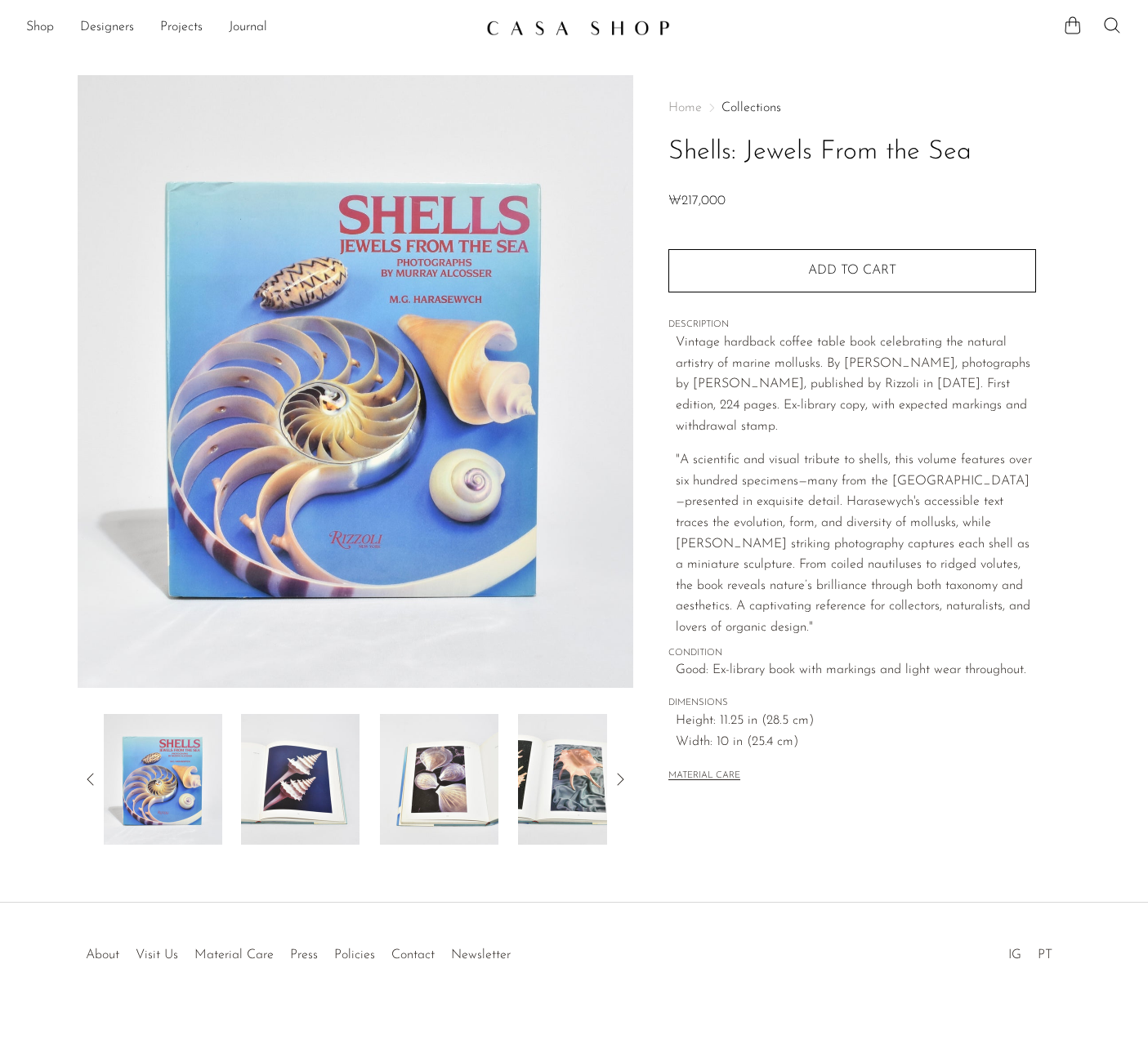
scroll to position [11, 0]
